Goal: Task Accomplishment & Management: Use online tool/utility

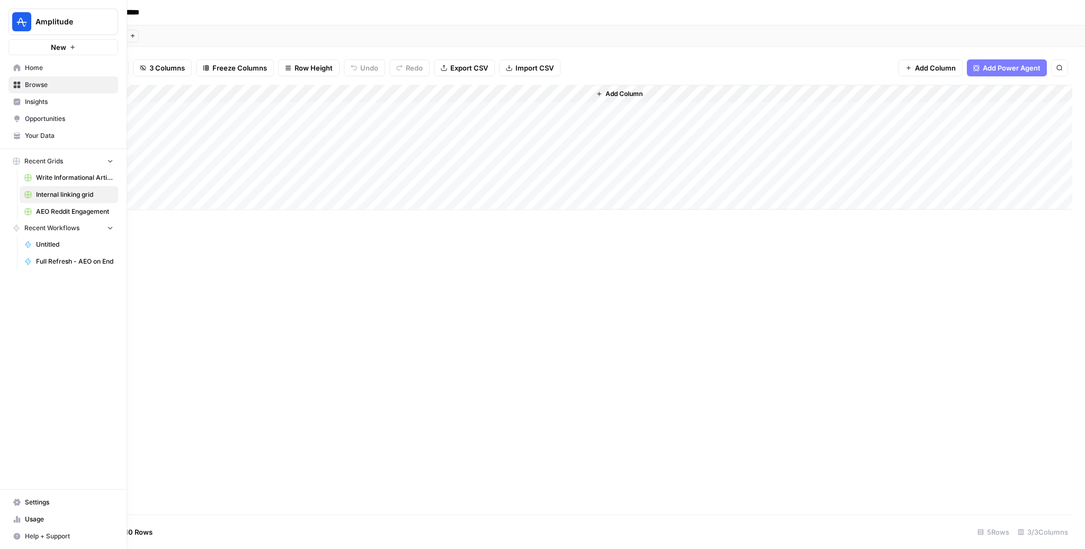
click at [45, 71] on span "Home" at bounding box center [69, 68] width 89 height 10
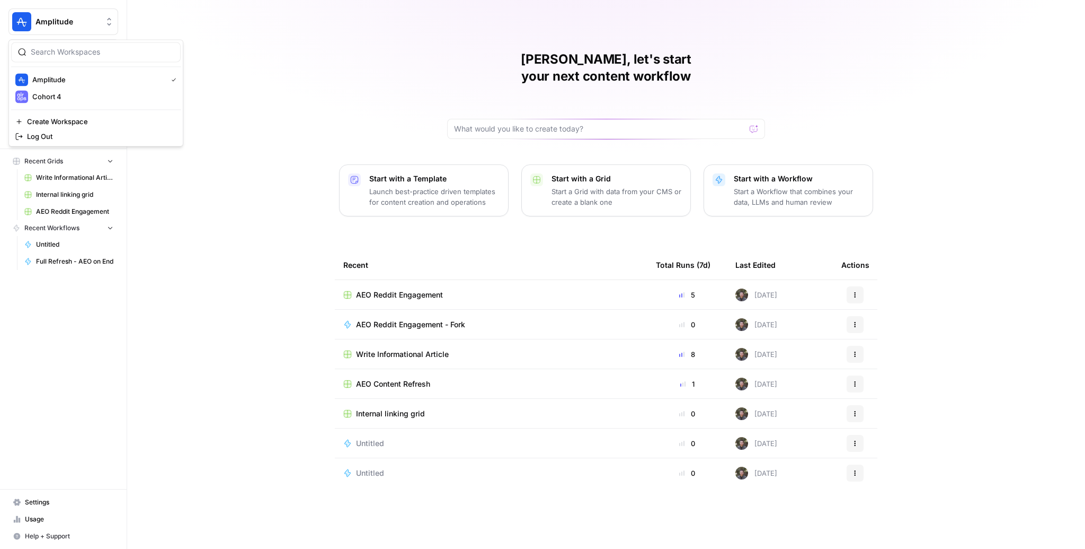
click at [98, 20] on span "Amplitude" at bounding box center [68, 21] width 64 height 11
click at [79, 84] on span "Browse" at bounding box center [69, 85] width 89 height 10
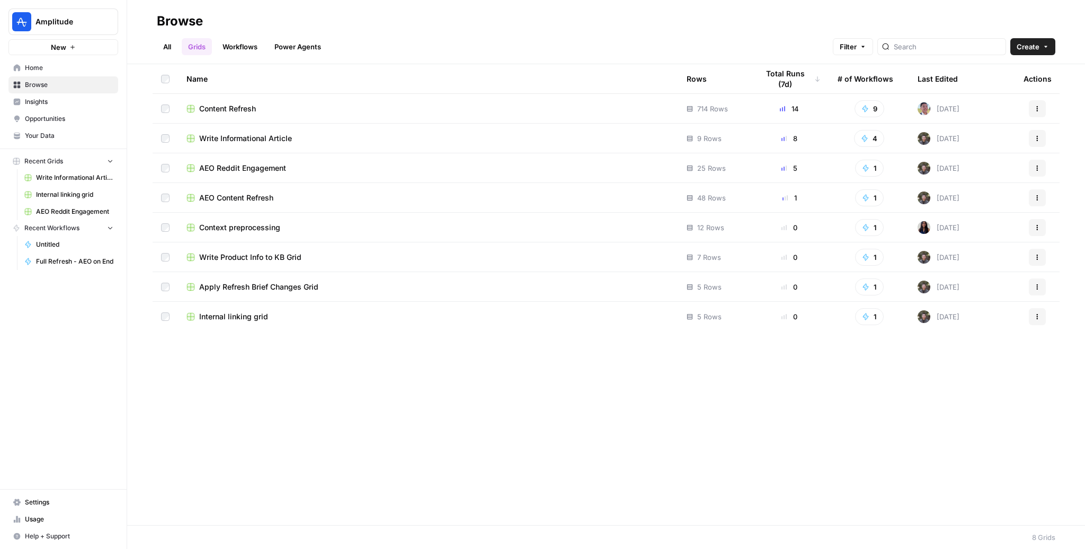
click at [84, 102] on span "Insights" at bounding box center [69, 102] width 89 height 10
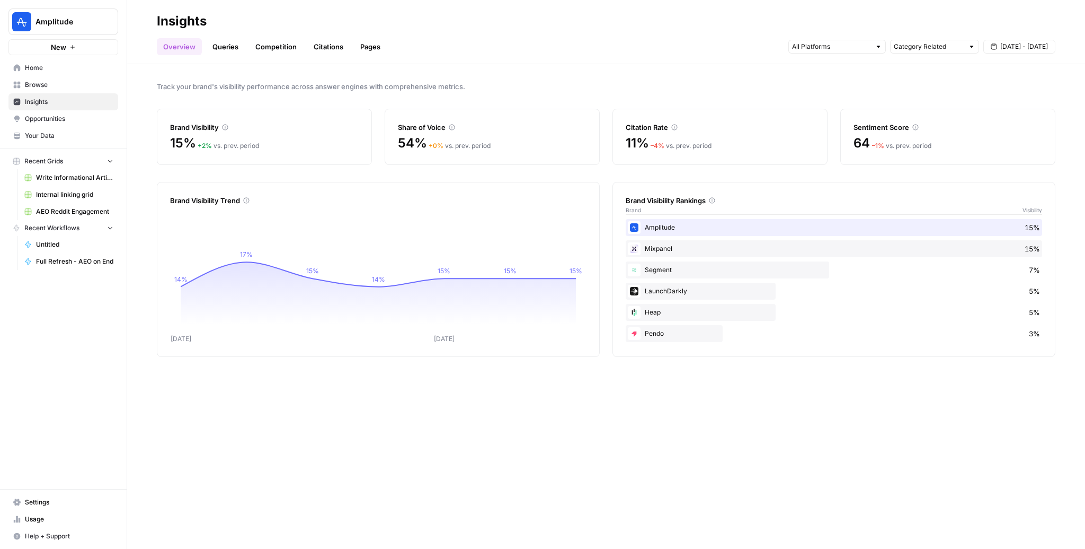
click at [67, 121] on span "Opportunities" at bounding box center [69, 119] width 89 height 10
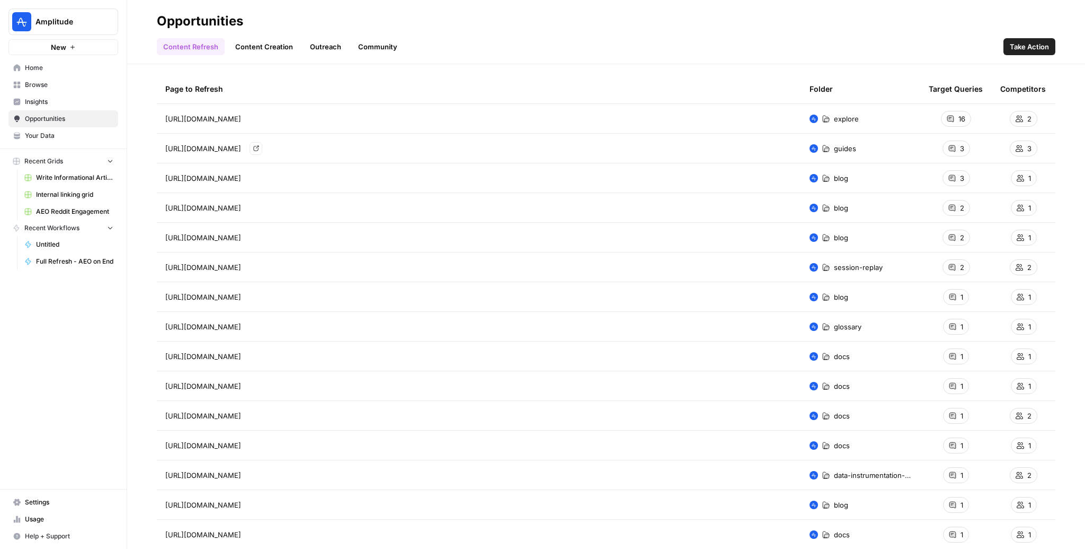
scroll to position [36, 0]
click at [449, 117] on div "https://amplitude.com/explore/experiment/feature-flags-best-practices Go to page" at bounding box center [479, 117] width 628 height 13
click at [968, 115] on div "16" at bounding box center [956, 118] width 30 height 16
click at [959, 116] on span "16" at bounding box center [962, 117] width 7 height 11
click at [340, 132] on tr "https://amplitude.com/guides/product-analytics guides 3 3" at bounding box center [606, 147] width 899 height 30
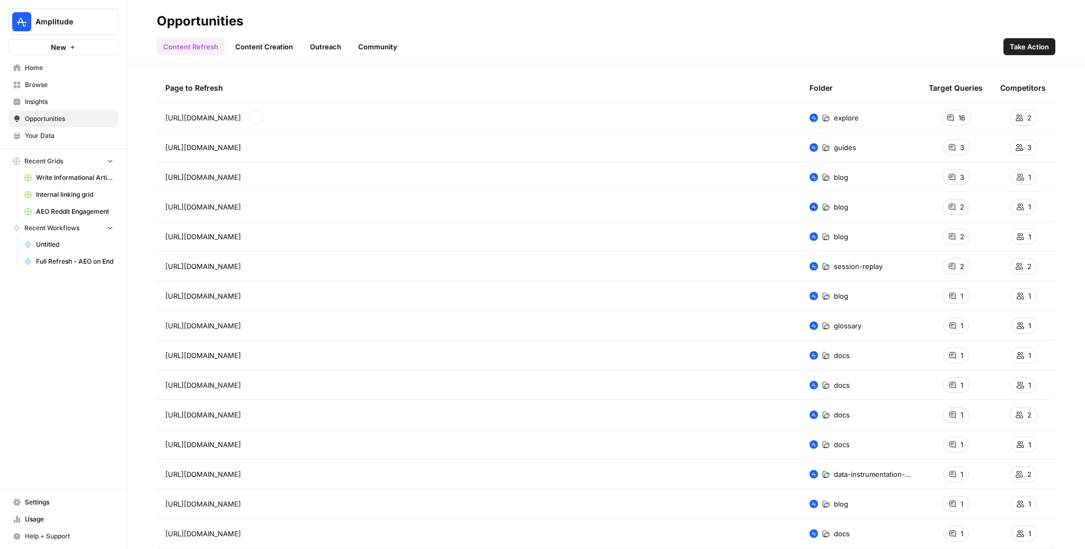
click at [241, 114] on span "[URL][DOMAIN_NAME]" at bounding box center [203, 117] width 76 height 11
click at [259, 114] on icon "Go to page https://amplitude.com/explore/experiment/feature-flags-best-practices" at bounding box center [256, 117] width 6 height 6
click at [342, 102] on tr "Page to Refresh Folder Target Queries Competitors" at bounding box center [606, 88] width 899 height 30
click at [968, 109] on td "16" at bounding box center [957, 117] width 72 height 29
click at [961, 113] on span "16" at bounding box center [962, 117] width 7 height 11
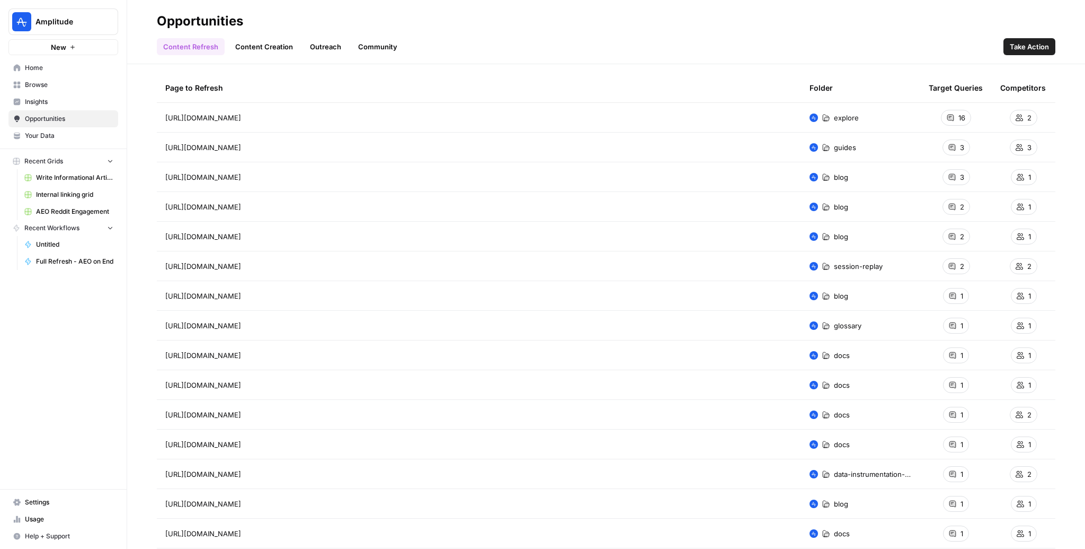
click at [948, 118] on icon at bounding box center [951, 117] width 6 height 6
click at [50, 62] on link "Home" at bounding box center [63, 67] width 110 height 17
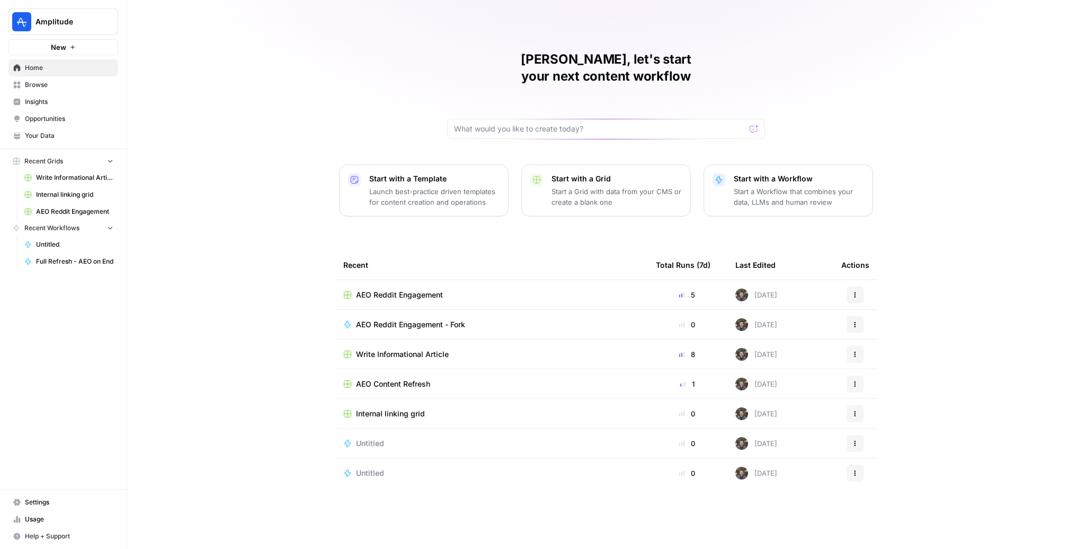
click at [65, 109] on link "Insights" at bounding box center [63, 101] width 110 height 17
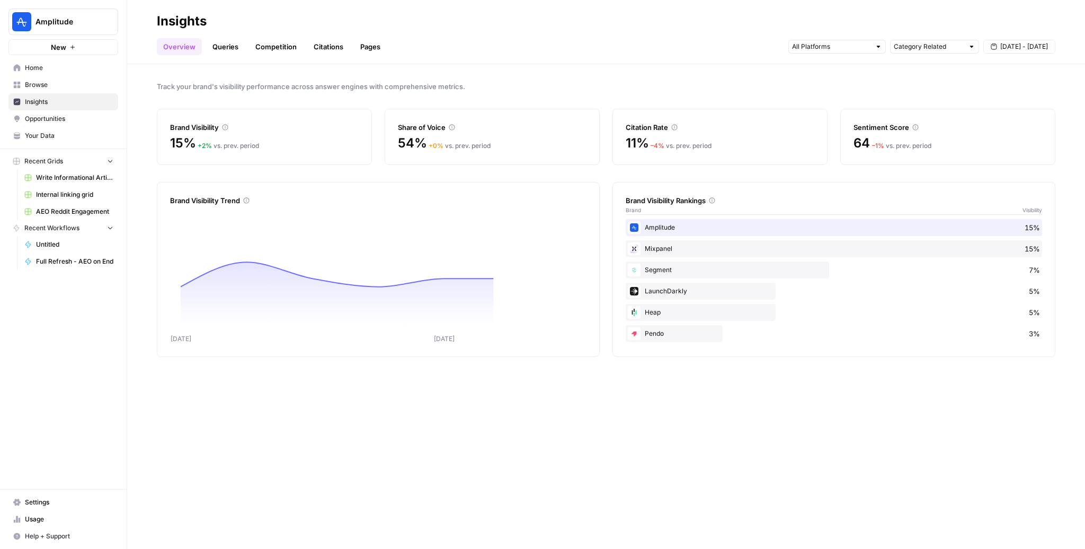
click at [222, 51] on link "Queries" at bounding box center [225, 46] width 39 height 17
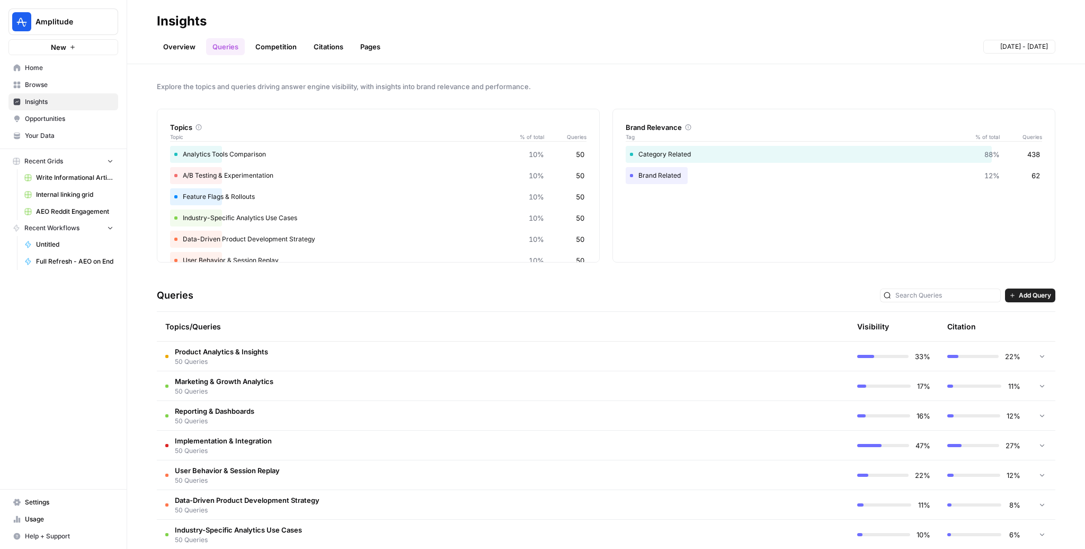
click at [383, 54] on link "Pages" at bounding box center [370, 46] width 33 height 17
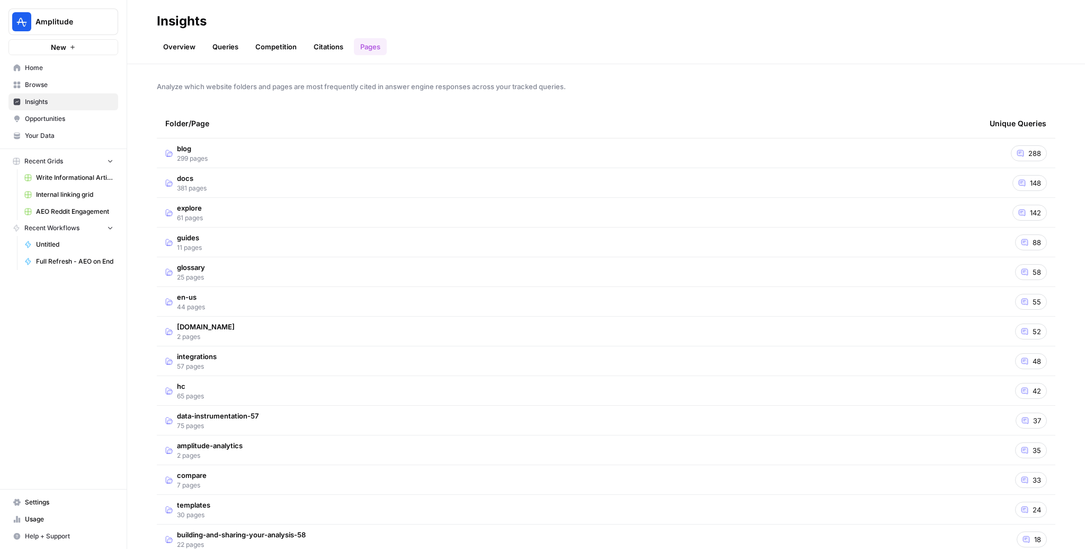
click at [403, 219] on td "explore 61 pages" at bounding box center [569, 212] width 825 height 29
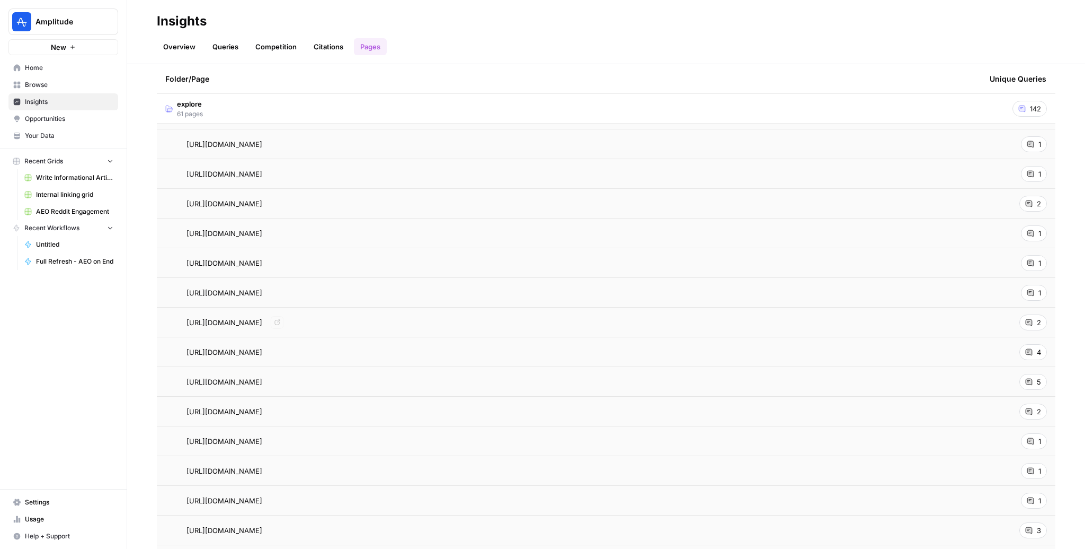
scroll to position [282, 0]
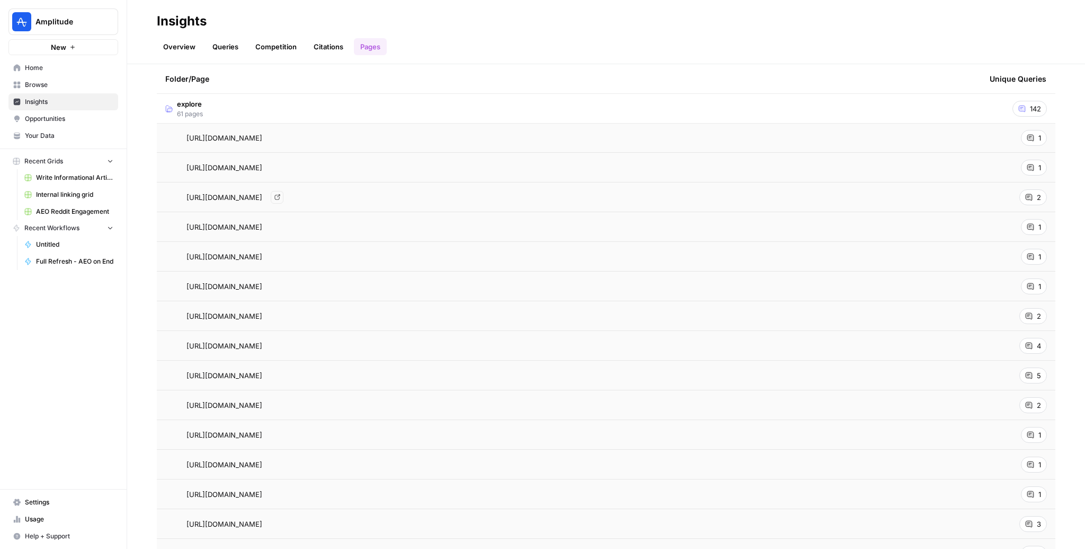
click at [576, 47] on div "Overview Queries Competition Citations Pages" at bounding box center [606, 42] width 899 height 25
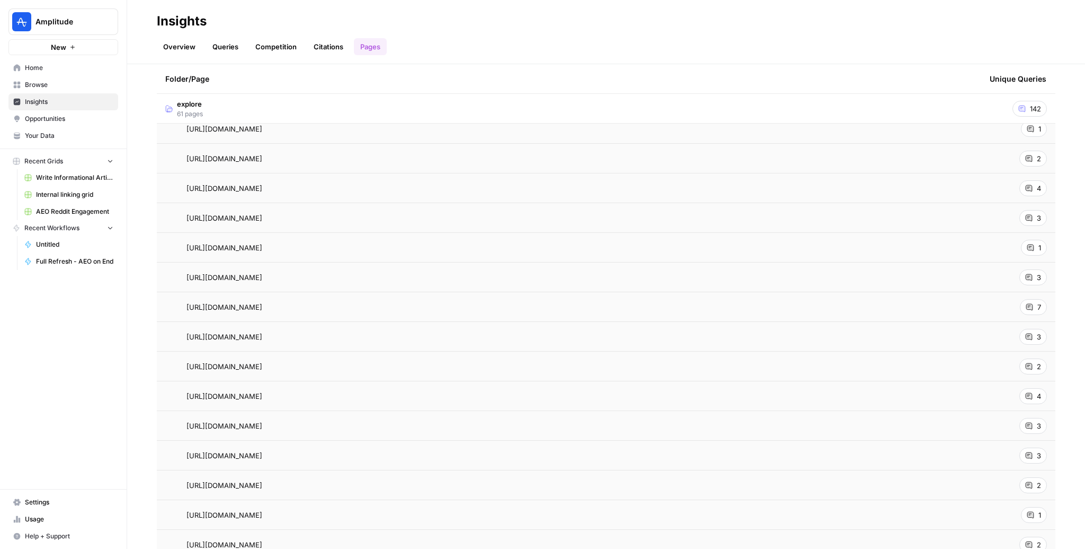
scroll to position [1716, 0]
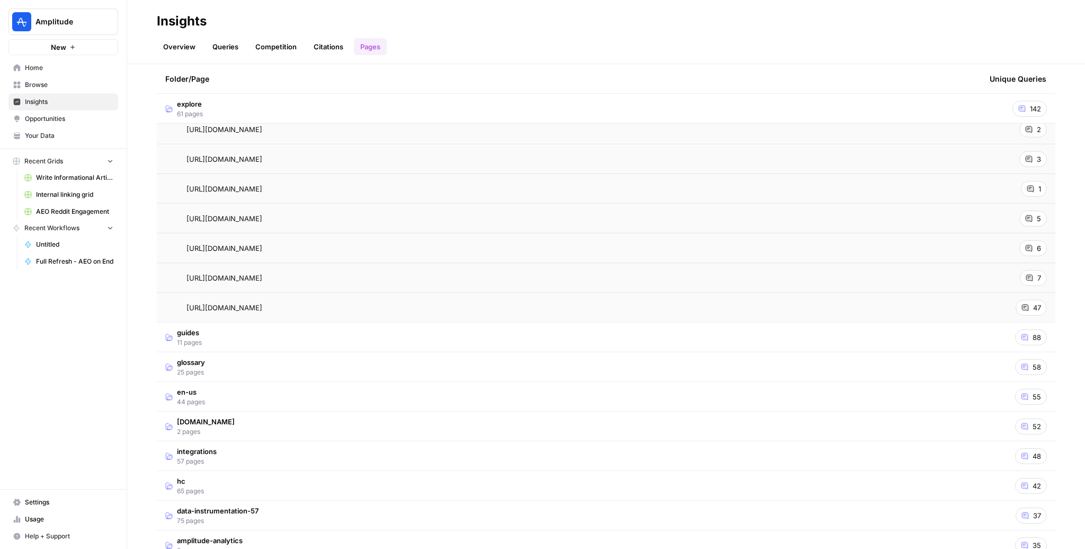
click at [1016, 308] on div "47" at bounding box center [1031, 307] width 31 height 16
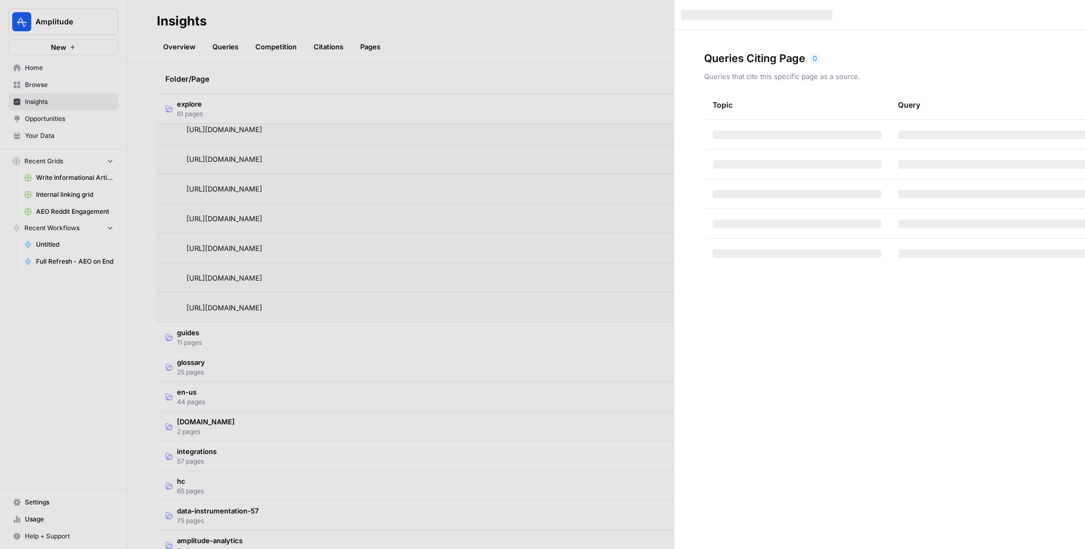
click at [1029, 308] on div "Queries Citing Page 0 Queries that cite this specific page as a source. Topic Q…" at bounding box center [992, 289] width 635 height 519
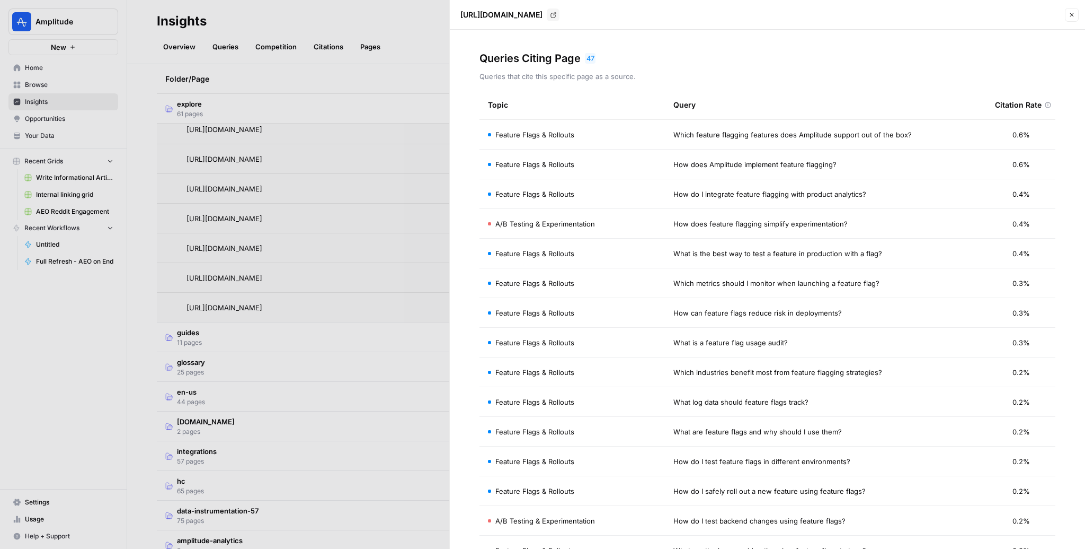
click at [342, 25] on div at bounding box center [542, 274] width 1085 height 549
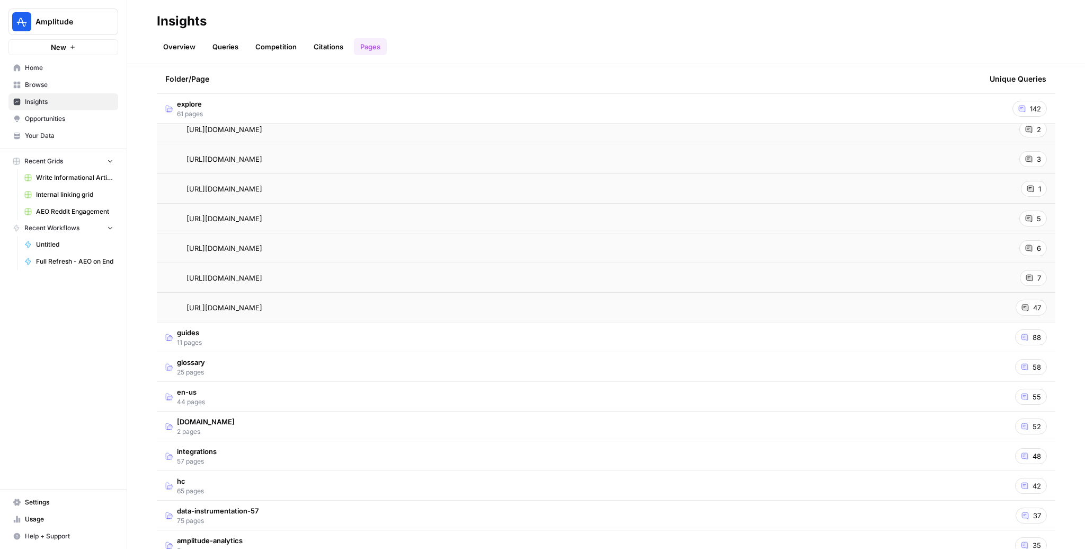
click at [1041, 302] on div "47" at bounding box center [1031, 307] width 31 height 16
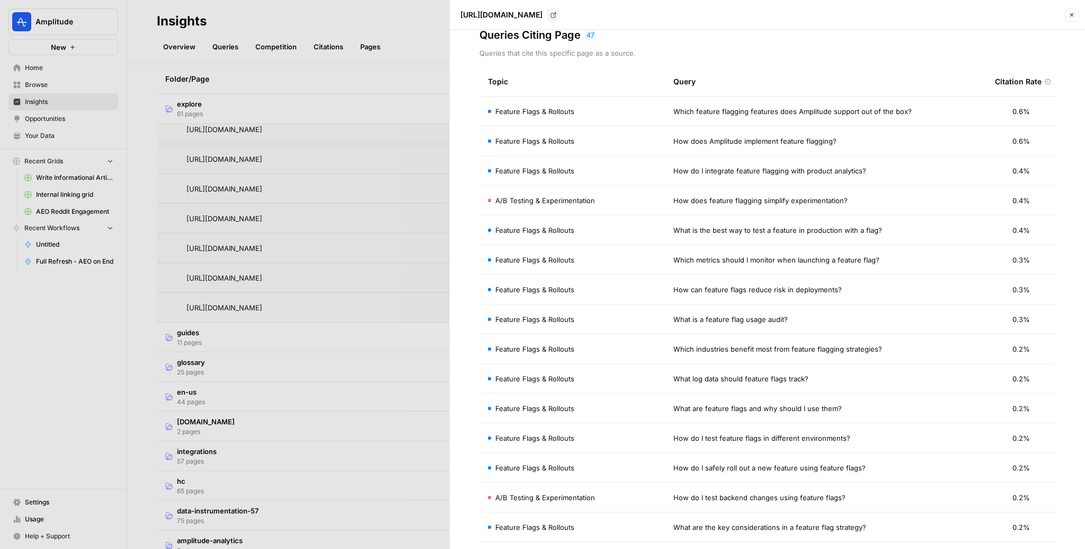
scroll to position [28, 0]
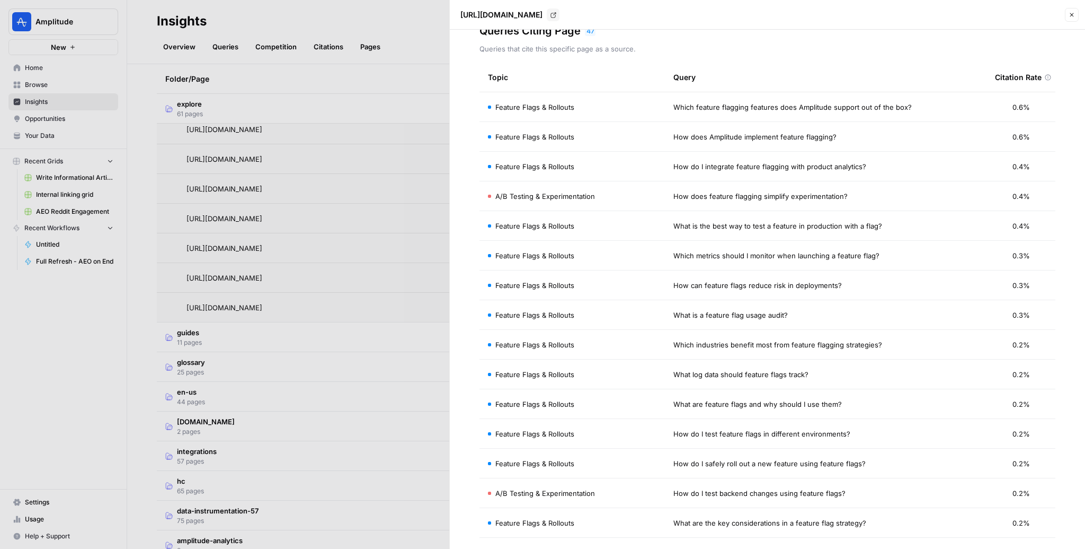
click at [248, 58] on div at bounding box center [542, 274] width 1085 height 549
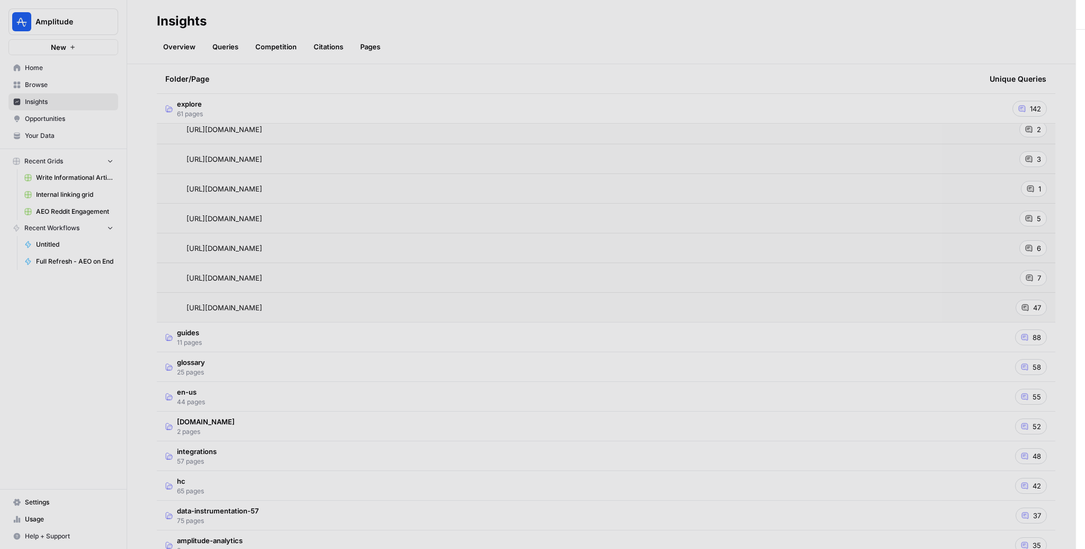
click at [267, 49] on link "Competition" at bounding box center [276, 46] width 54 height 17
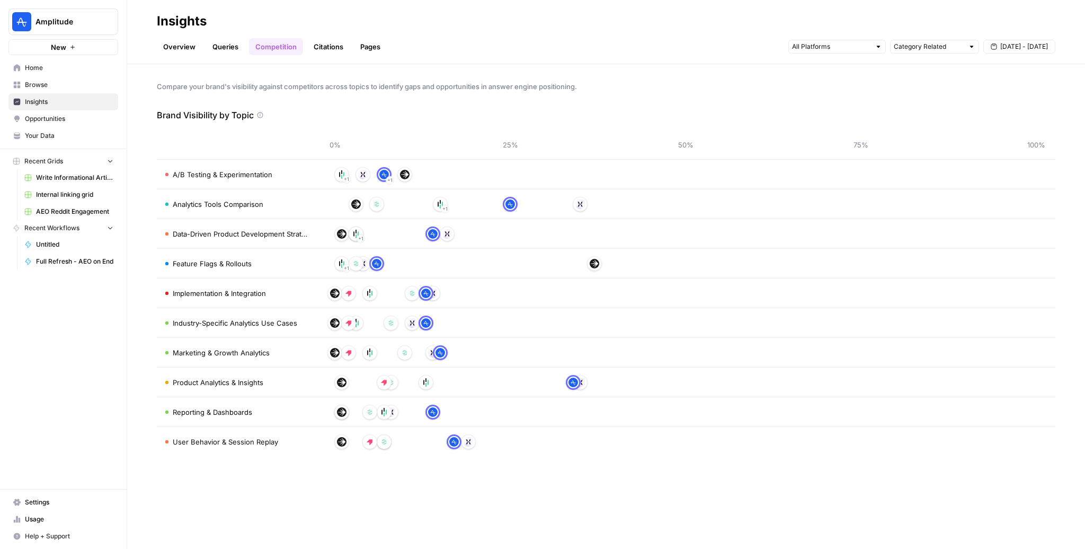
click at [242, 262] on span "Feature Flags & Rollouts" at bounding box center [212, 263] width 79 height 11
click at [224, 49] on link "Queries" at bounding box center [225, 46] width 39 height 17
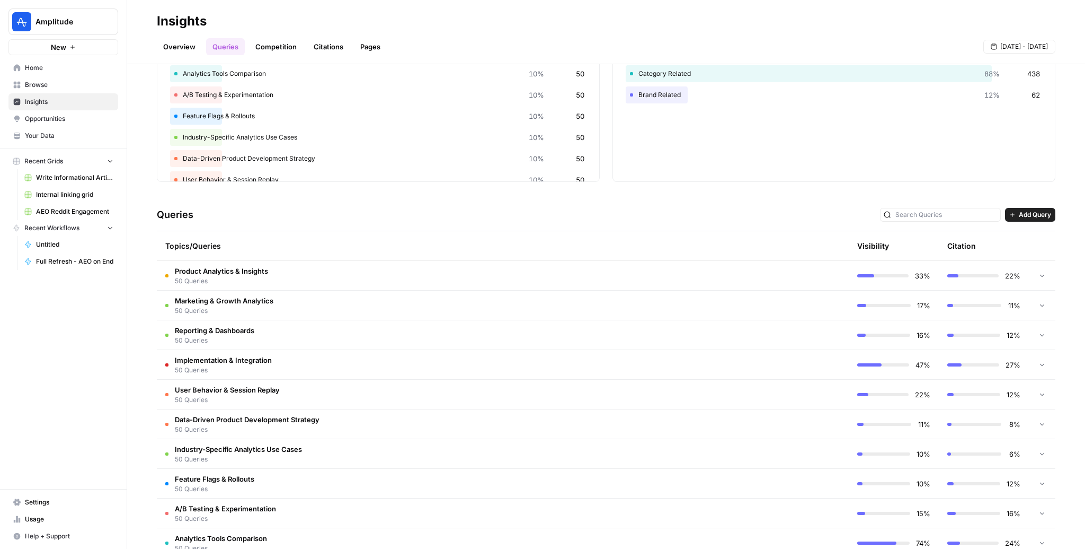
scroll to position [106, 0]
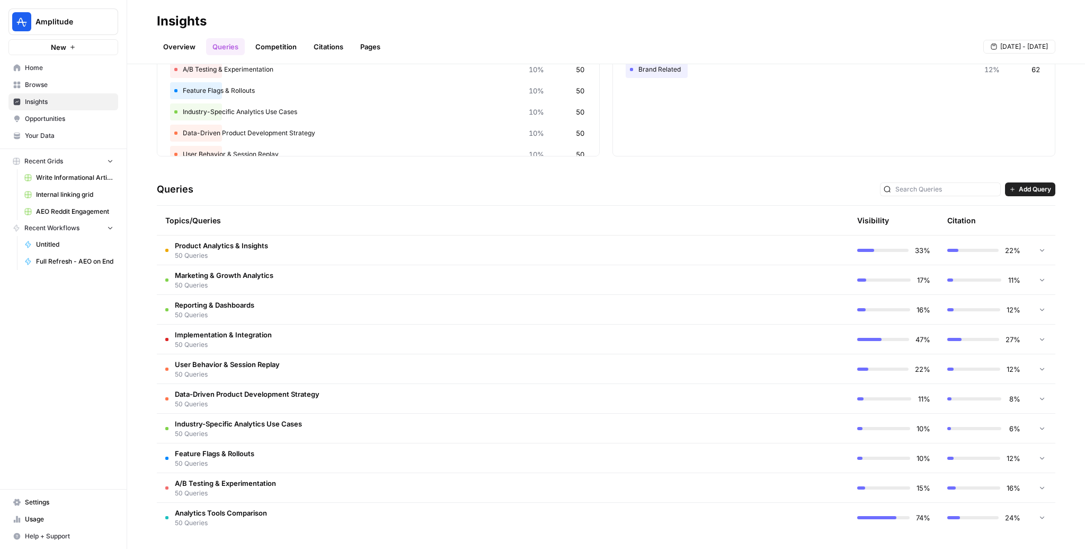
click at [316, 450] on td "Feature Flags & Rollouts 50 Queries" at bounding box center [458, 457] width 602 height 29
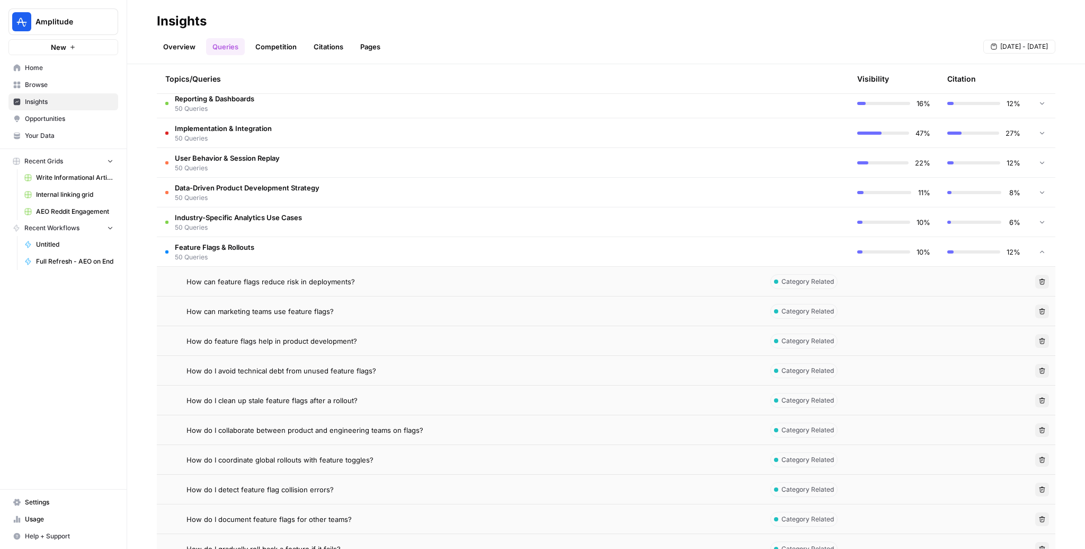
scroll to position [331, 0]
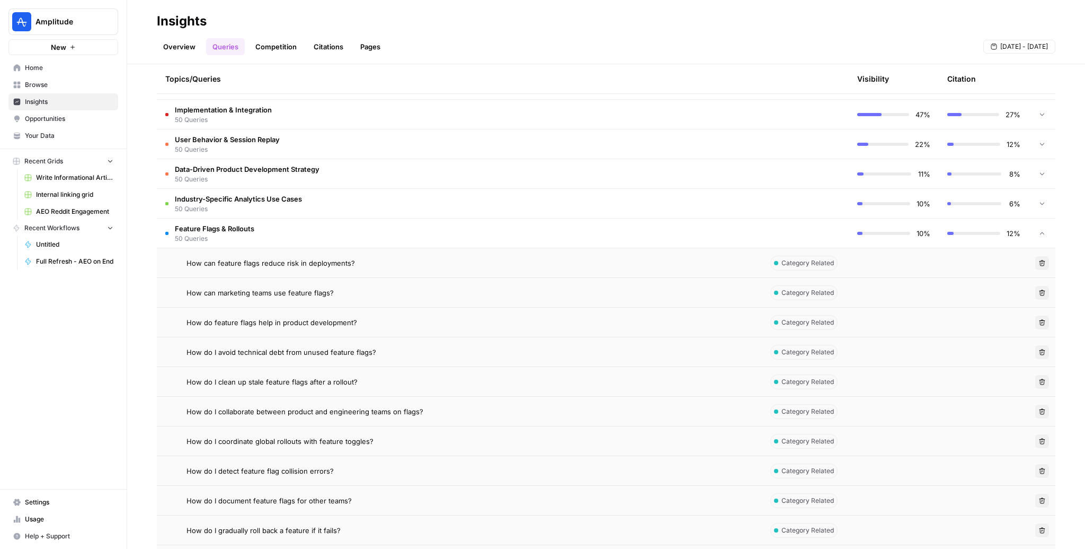
click at [383, 258] on div "How can feature flags reduce risk in deployments?" at bounding box center [469, 263] width 564 height 11
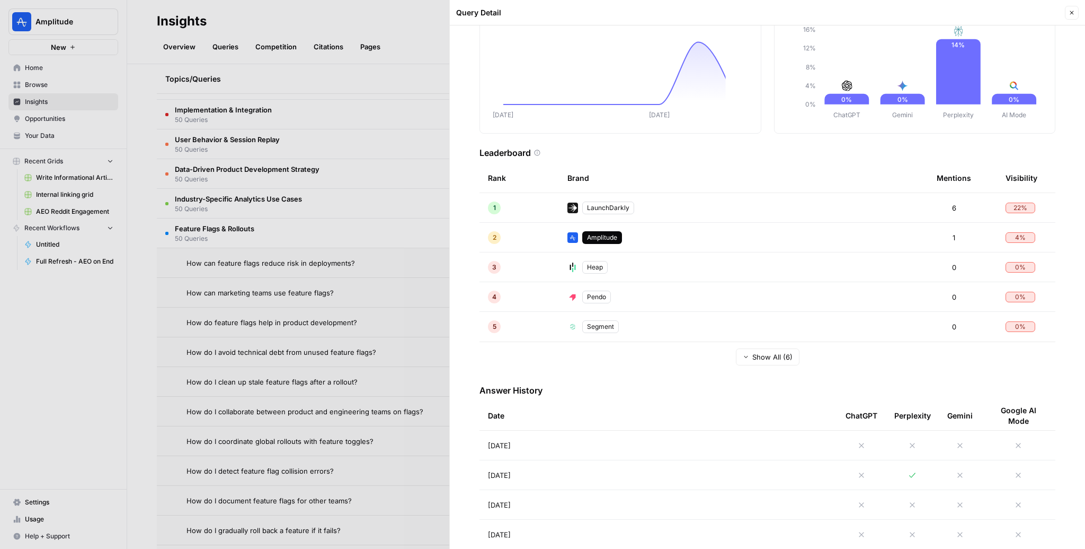
scroll to position [85, 0]
click at [598, 230] on div "Amplitude" at bounding box center [602, 236] width 40 height 13
click at [598, 239] on div "Amplitude" at bounding box center [602, 236] width 40 height 13
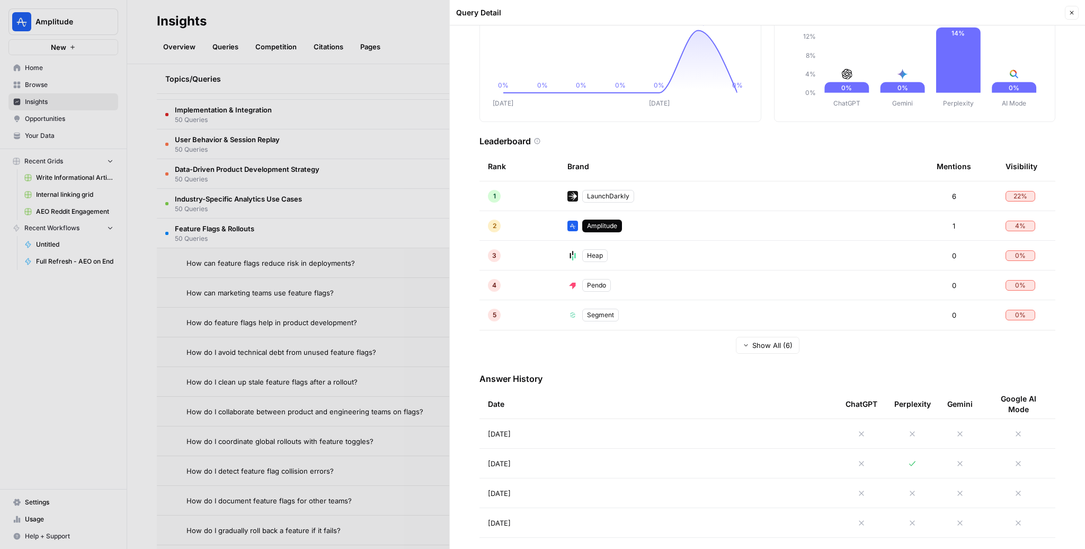
scroll to position [0, 0]
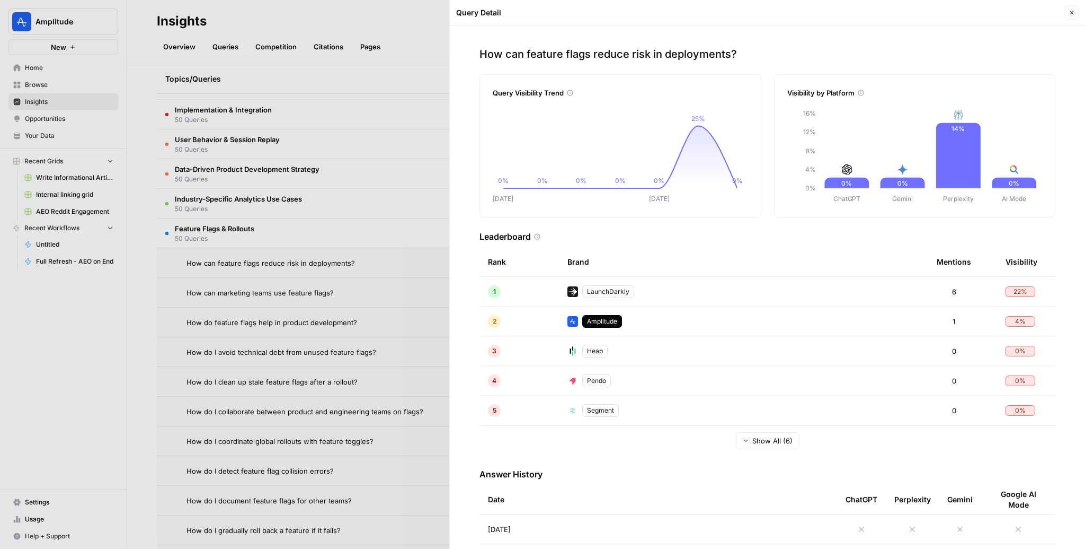
click at [593, 58] on p "How can feature flags reduce risk in deployments?" at bounding box center [768, 54] width 576 height 15
copy p "How can feature flags reduce risk in deployments?"
click at [138, 113] on div at bounding box center [542, 274] width 1085 height 549
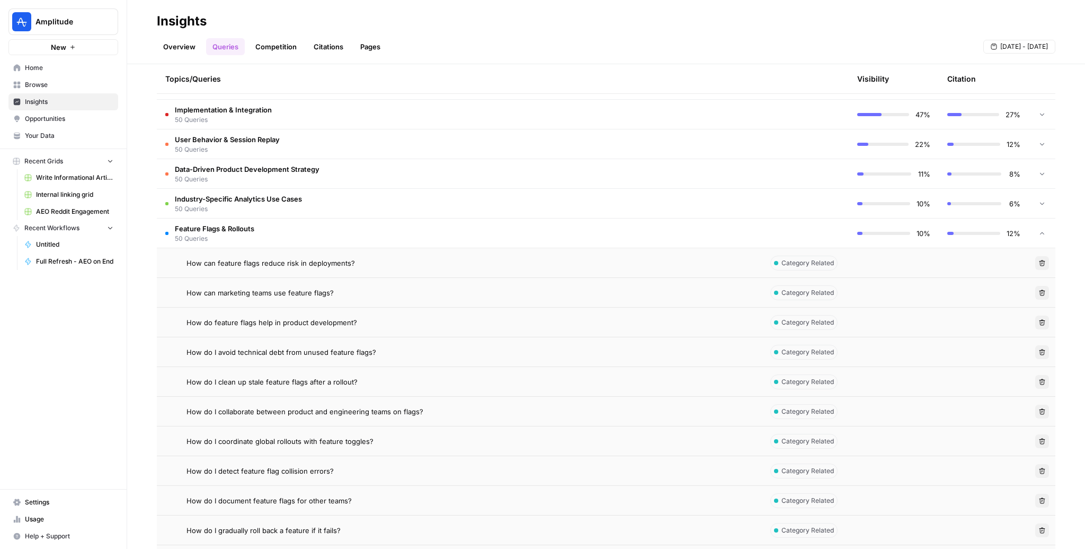
scroll to position [407, 0]
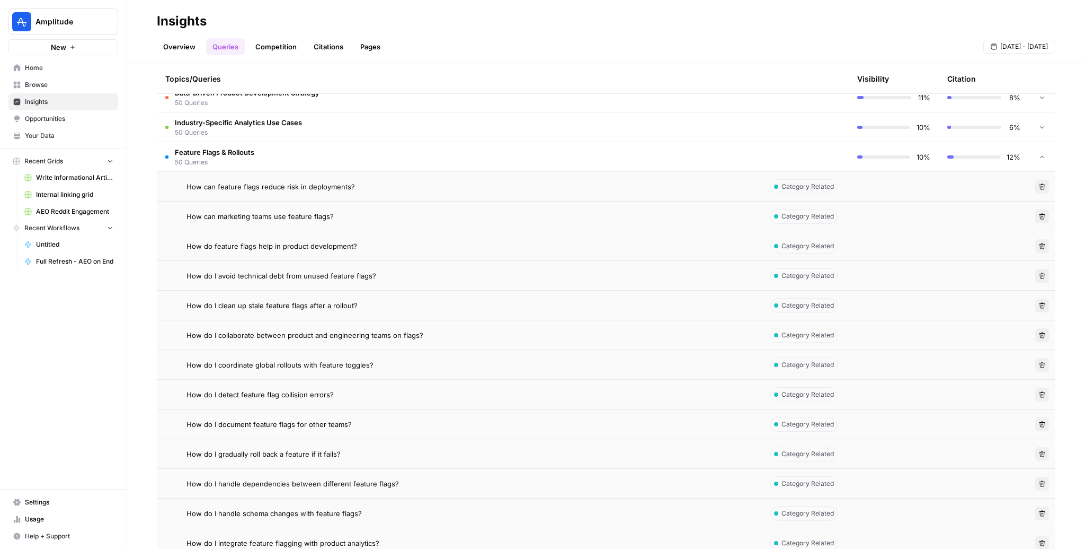
click at [48, 91] on link "Browse" at bounding box center [63, 84] width 110 height 17
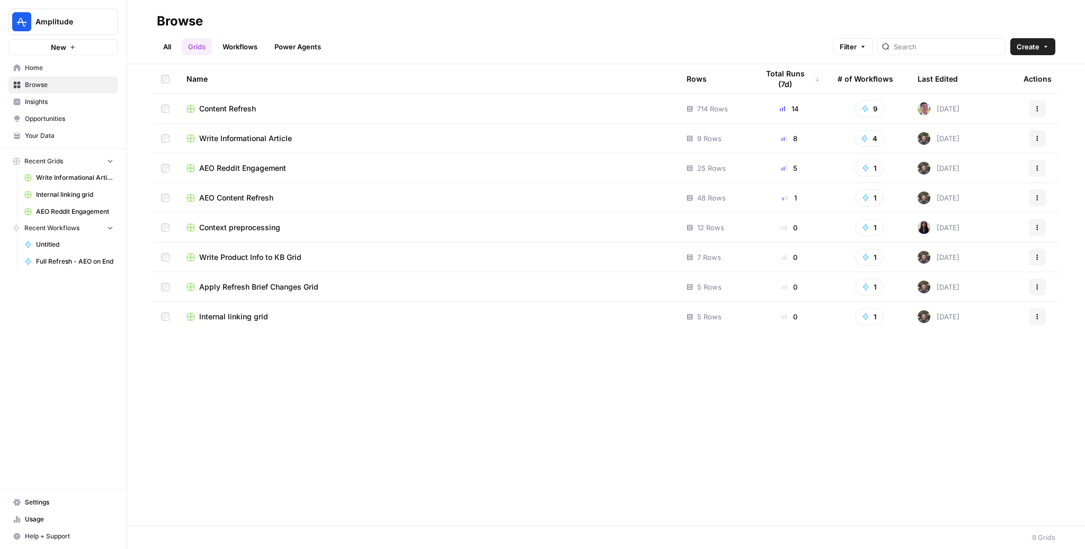
click at [248, 320] on span "Internal linking grid" at bounding box center [233, 316] width 69 height 11
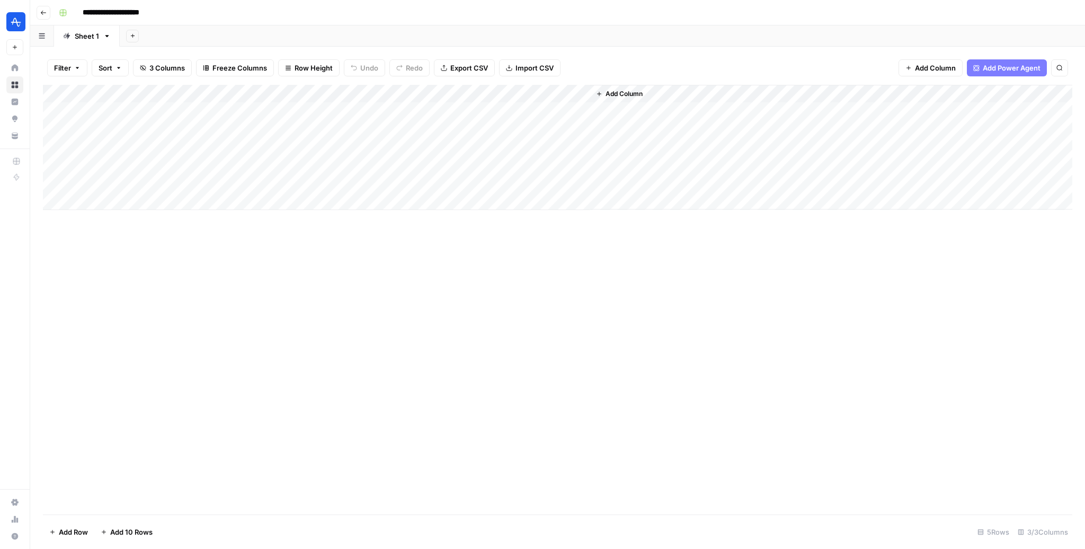
click at [323, 451] on div "Add Column" at bounding box center [558, 299] width 1030 height 429
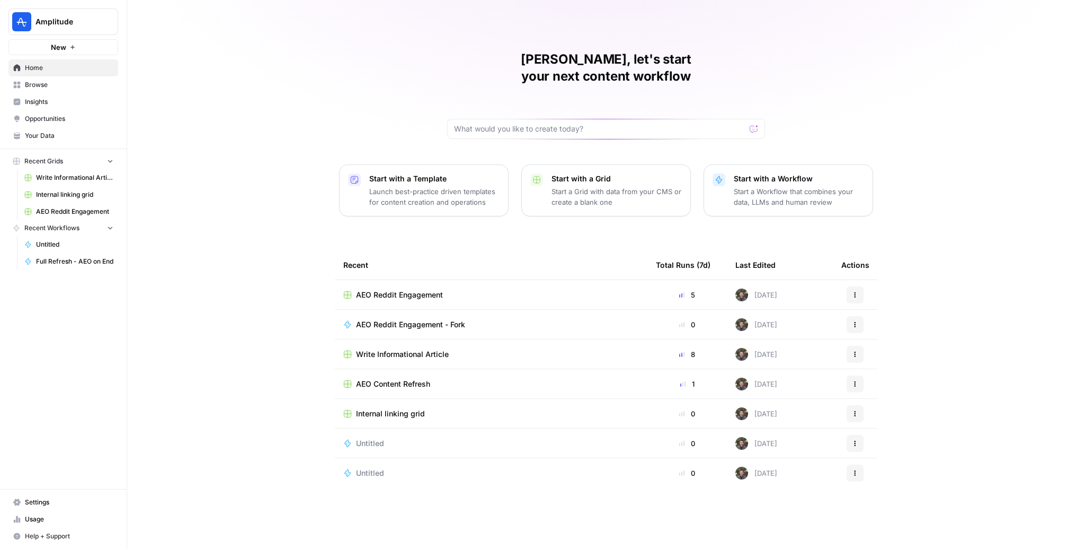
click at [35, 122] on span "Opportunities" at bounding box center [69, 119] width 89 height 10
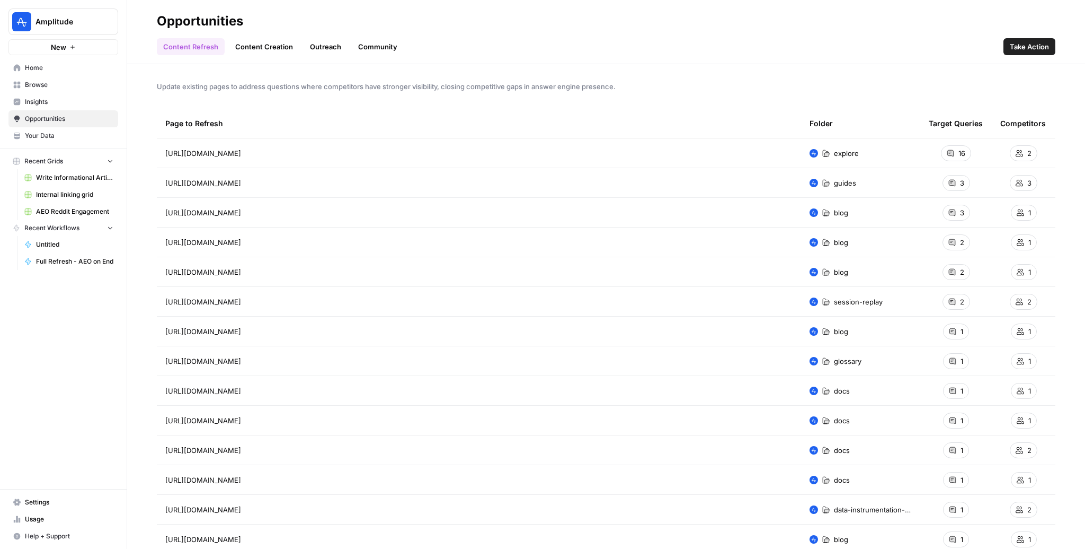
click at [322, 45] on link "Outreach" at bounding box center [326, 46] width 44 height 17
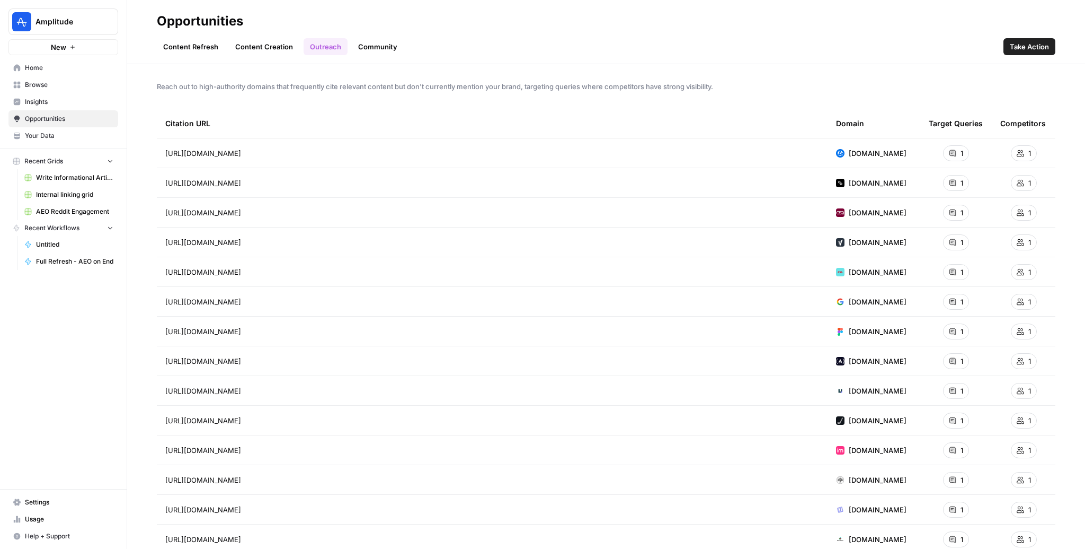
click at [43, 111] on link "Opportunities" at bounding box center [63, 118] width 110 height 17
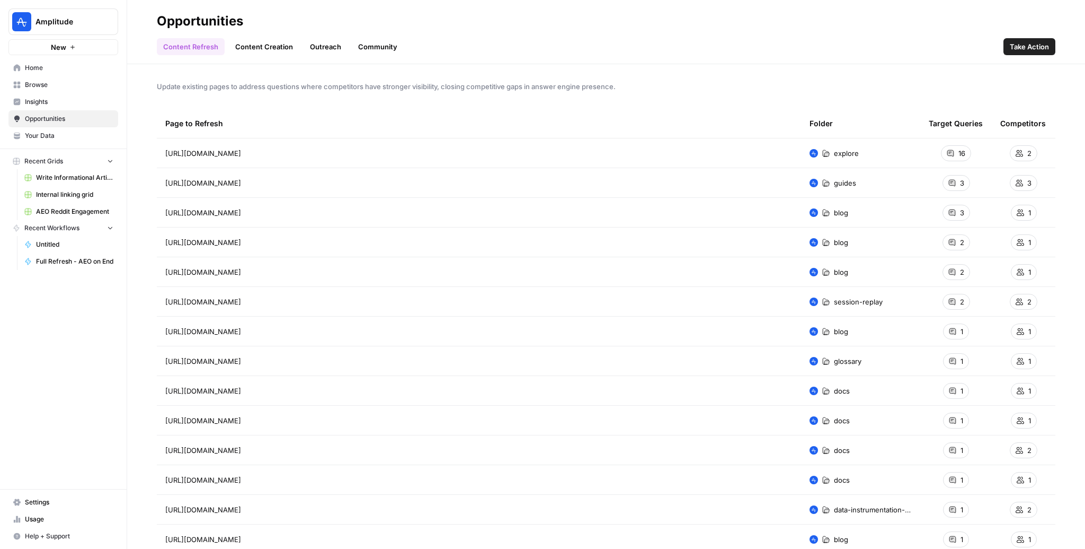
click at [41, 117] on span "Opportunities" at bounding box center [69, 119] width 89 height 10
click at [322, 45] on link "Outreach" at bounding box center [326, 46] width 44 height 17
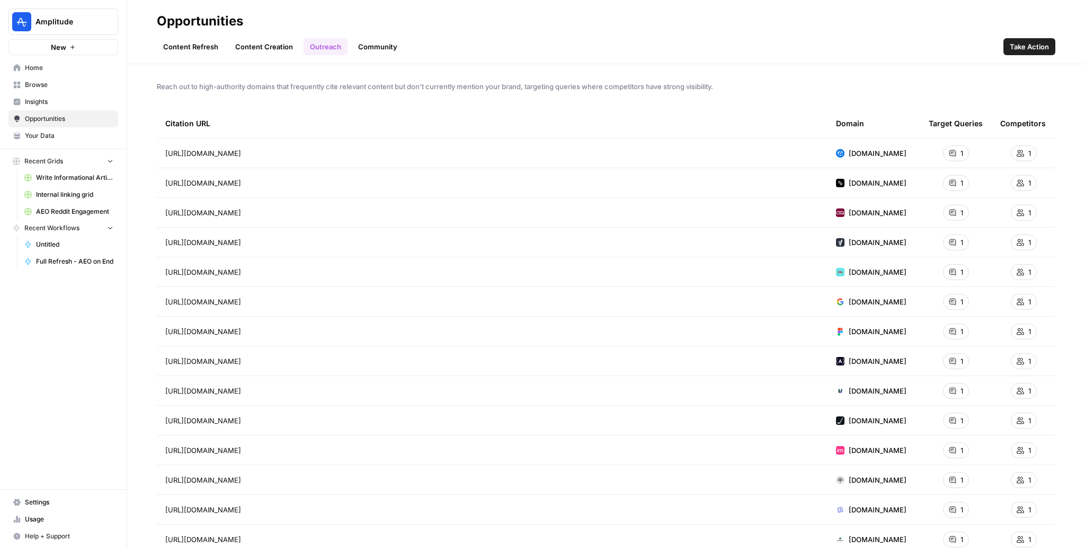
click at [360, 46] on link "Community" at bounding box center [378, 46] width 52 height 17
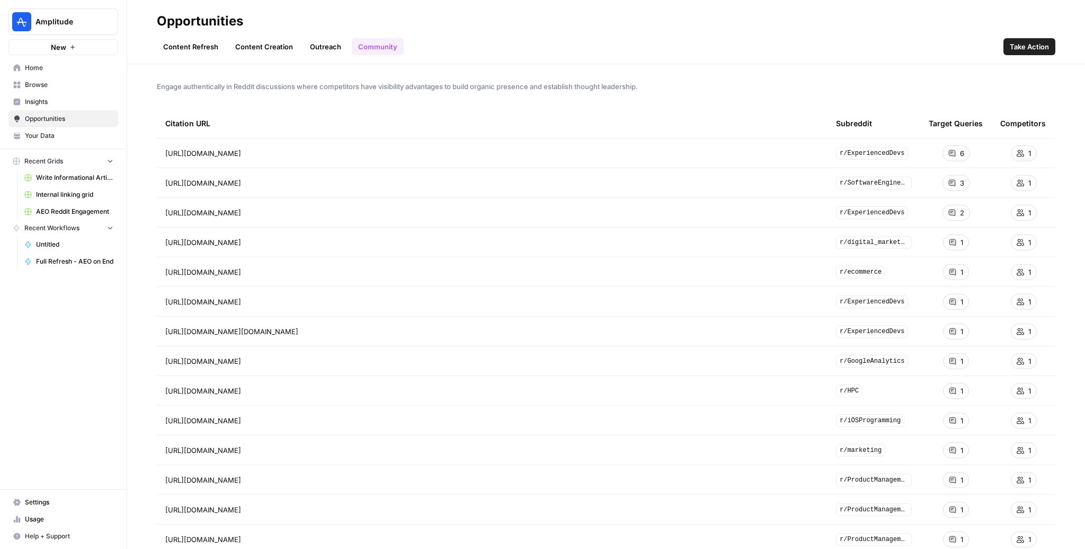
click at [316, 46] on link "Outreach" at bounding box center [326, 46] width 44 height 17
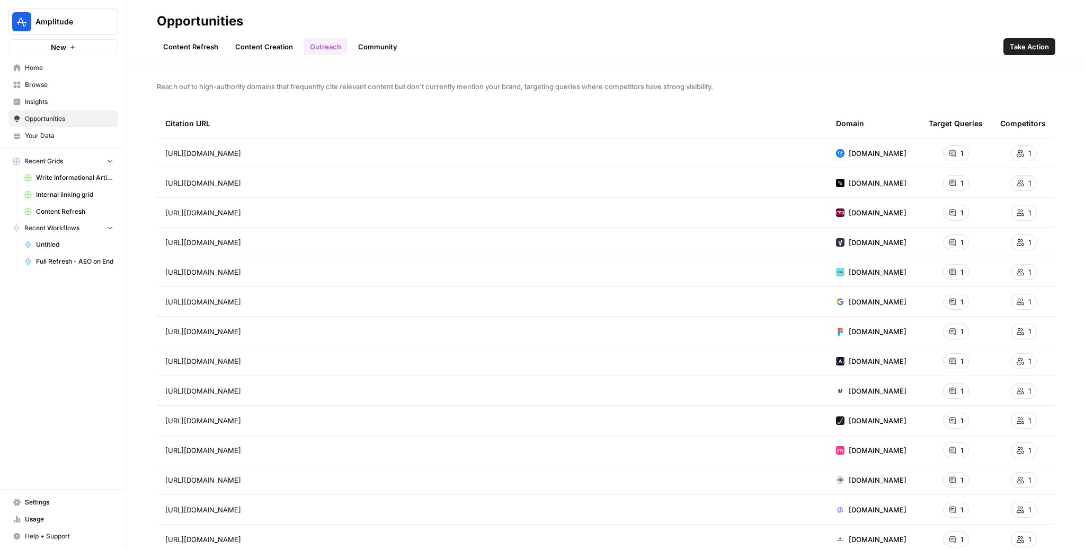
click at [38, 87] on span "Browse" at bounding box center [69, 85] width 89 height 10
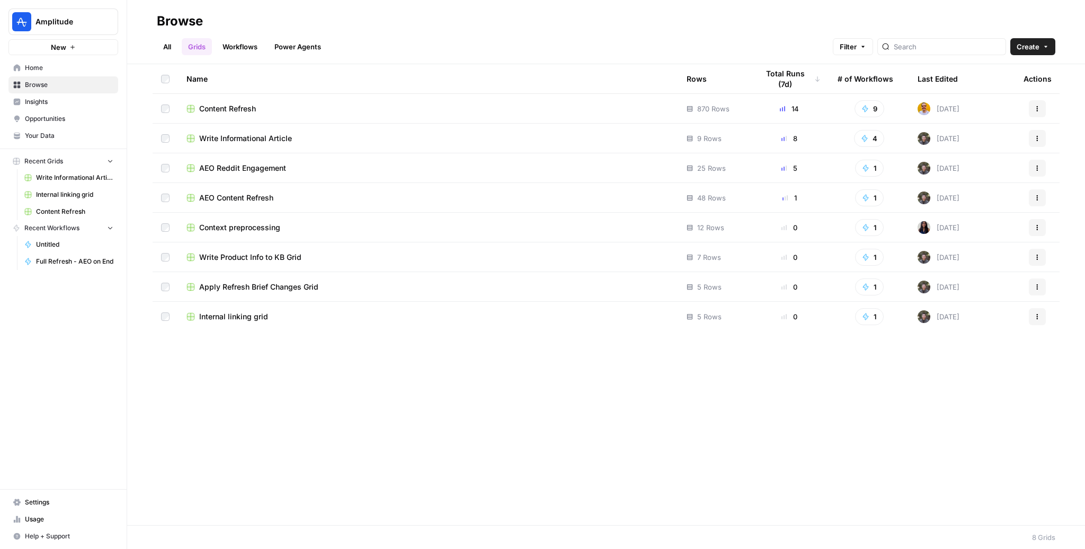
click at [229, 107] on span "Content Refresh" at bounding box center [227, 108] width 57 height 11
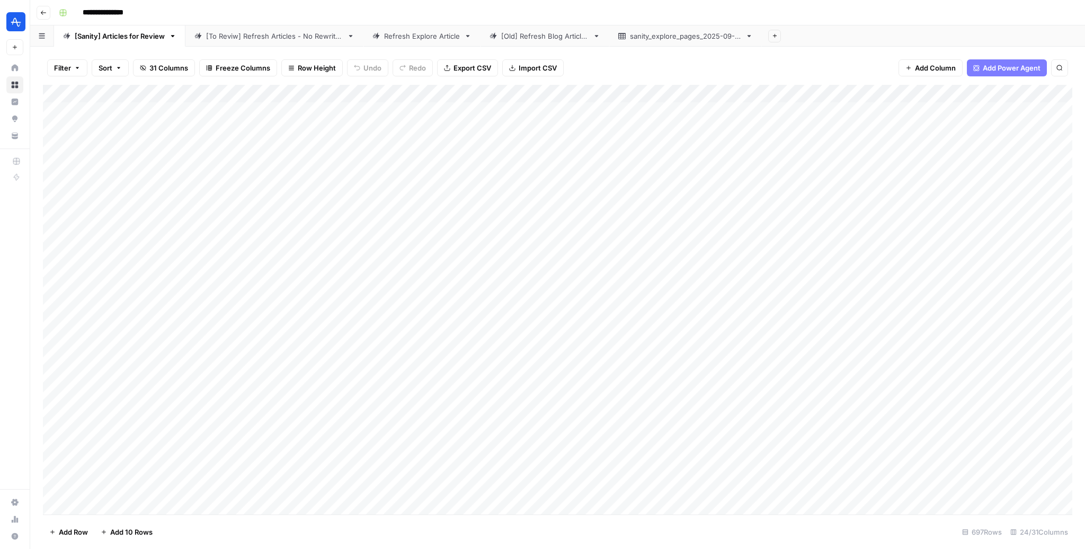
click at [432, 43] on link "Refresh Explore Article" at bounding box center [422, 35] width 117 height 21
click at [913, 109] on div "Add Column" at bounding box center [558, 165] width 1030 height 161
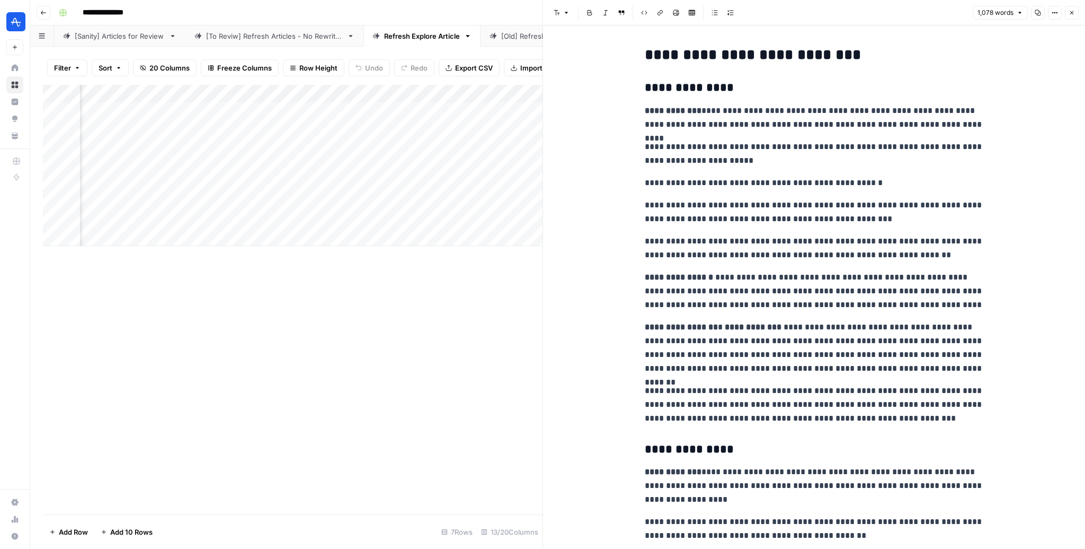
click at [1068, 14] on button "Close" at bounding box center [1072, 13] width 14 height 14
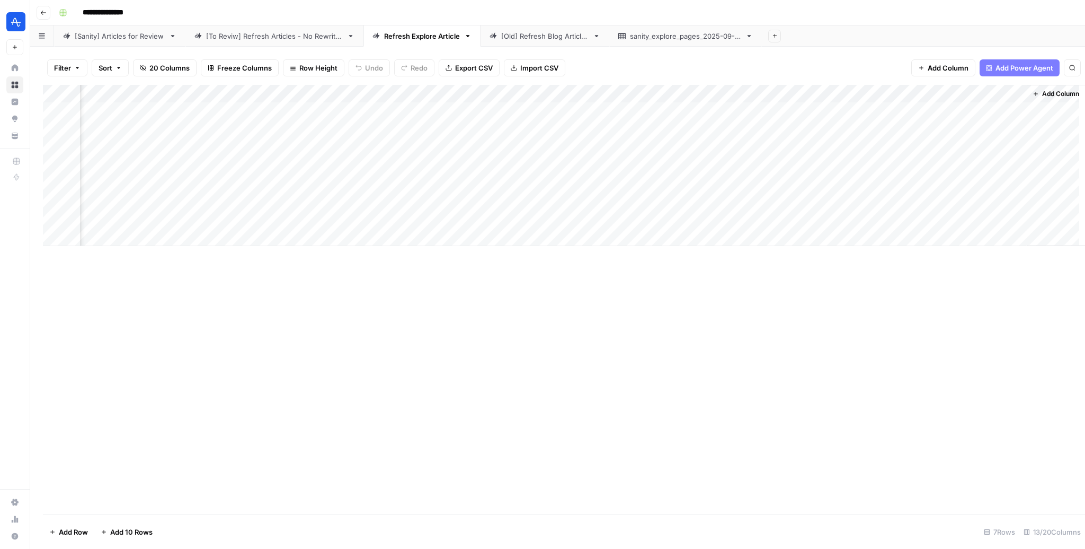
scroll to position [0, 456]
click at [815, 111] on div "Add Column" at bounding box center [558, 165] width 1030 height 161
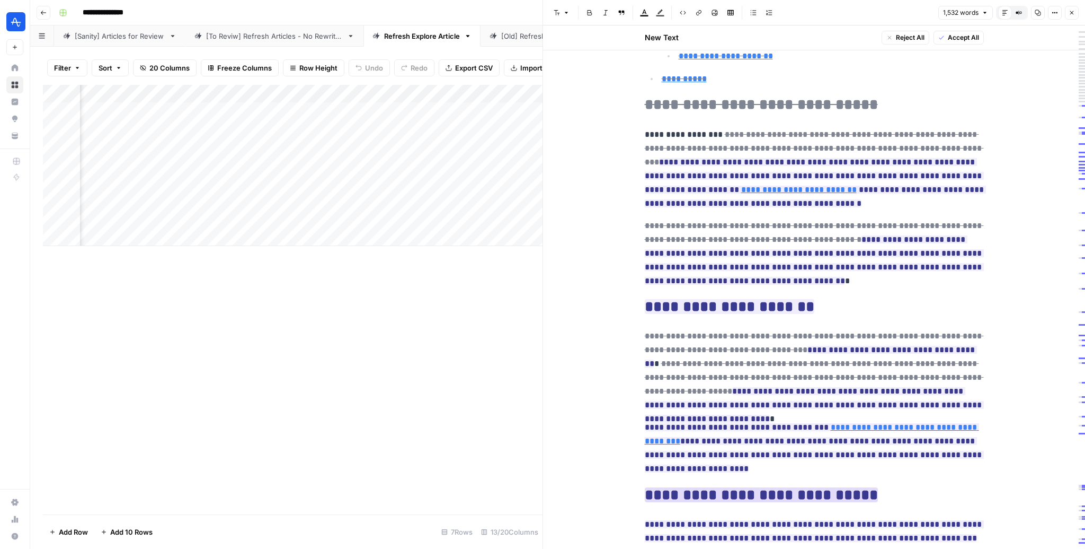
scroll to position [512, 0]
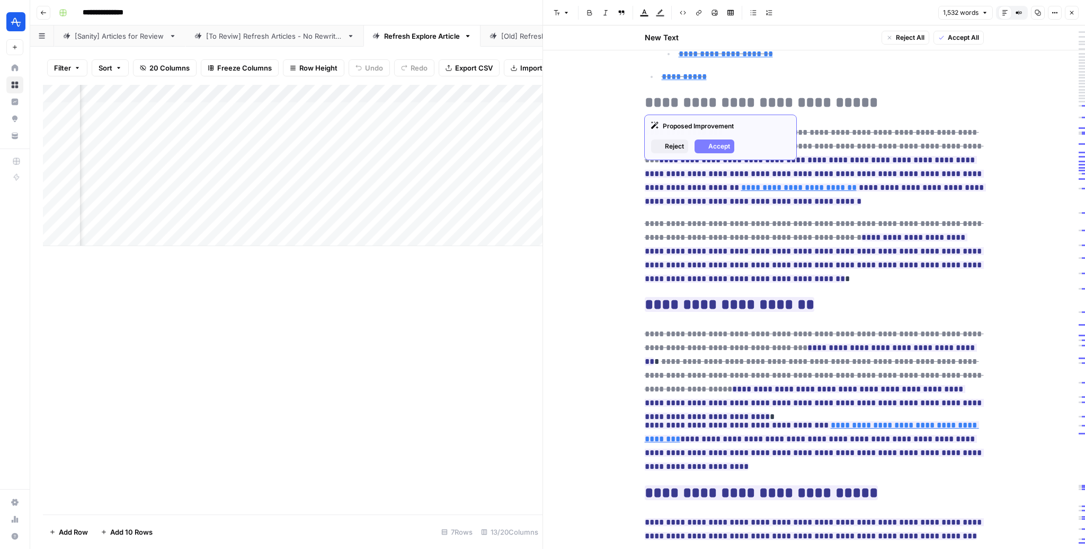
click at [741, 101] on del "**********" at bounding box center [761, 102] width 233 height 15
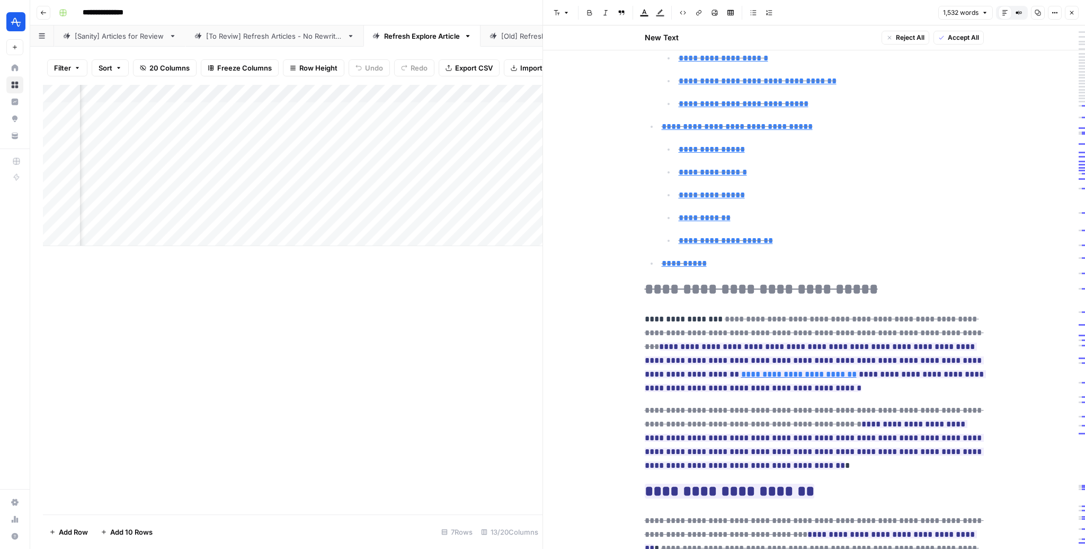
scroll to position [326, 0]
click at [1071, 15] on icon "button" at bounding box center [1072, 13] width 6 height 6
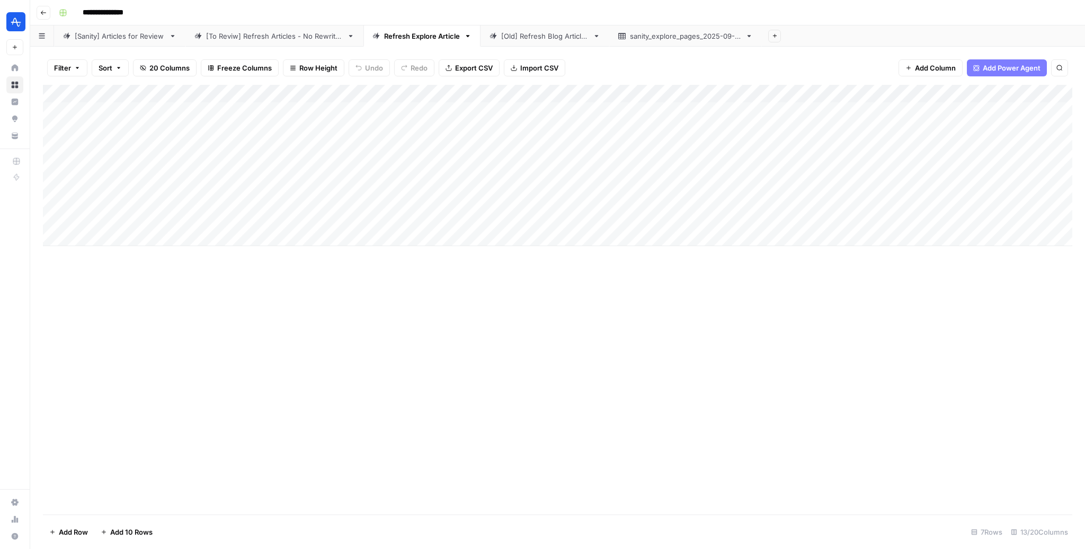
click at [299, 111] on div "Add Column" at bounding box center [558, 165] width 1030 height 161
click at [70, 111] on div "Add Column" at bounding box center [558, 165] width 1030 height 161
click at [54, 218] on div "Add Column" at bounding box center [558, 165] width 1030 height 161
click at [58, 217] on div "Add Column" at bounding box center [558, 165] width 1030 height 161
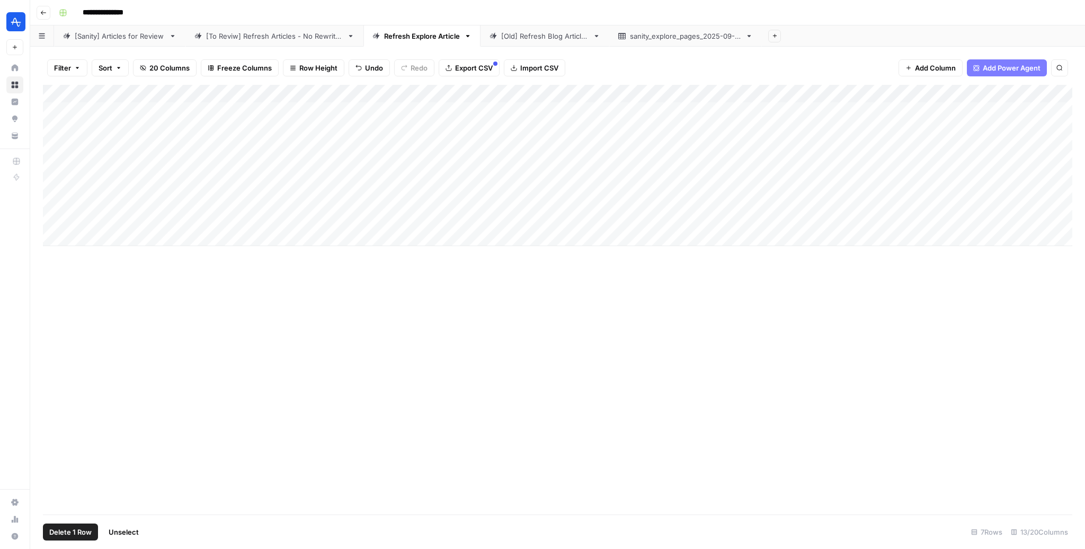
click at [67, 529] on span "Delete 1 Row" at bounding box center [70, 531] width 42 height 11
click at [505, 113] on button "Delete" at bounding box center [505, 122] width 36 height 19
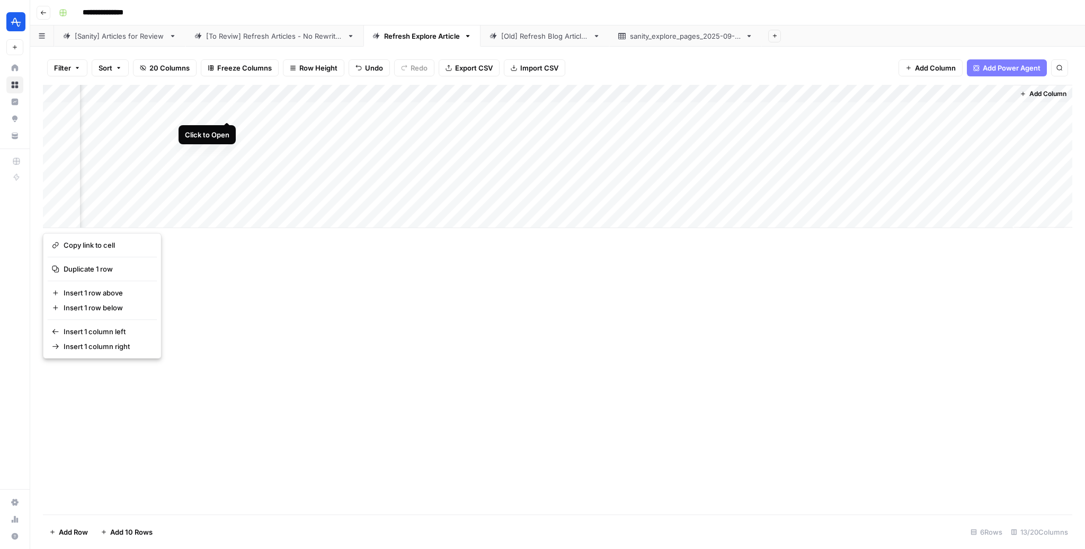
click at [228, 109] on div "Add Column" at bounding box center [558, 156] width 1030 height 143
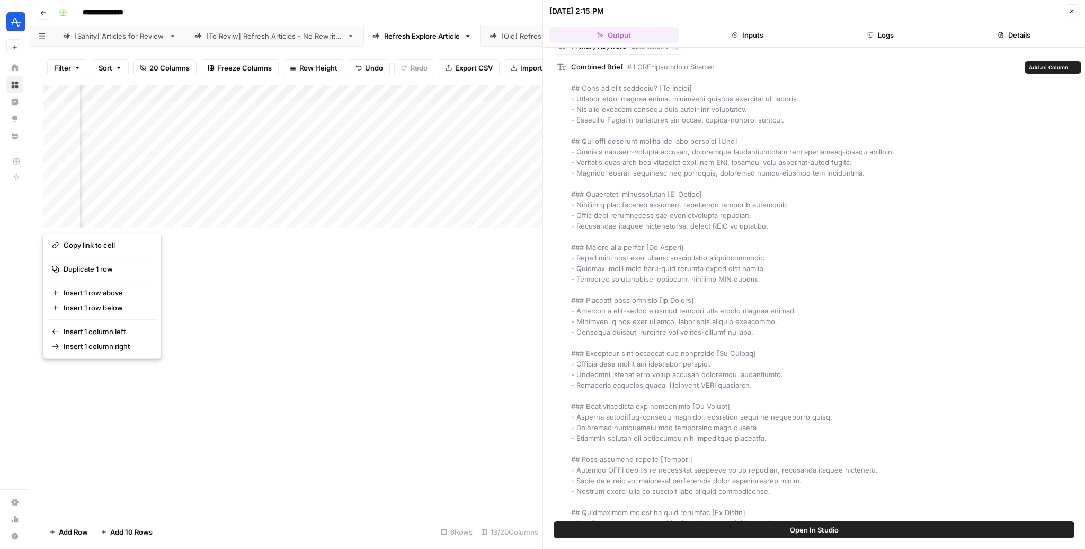
scroll to position [40, 0]
click at [1073, 10] on icon "button" at bounding box center [1073, 12] width 4 height 4
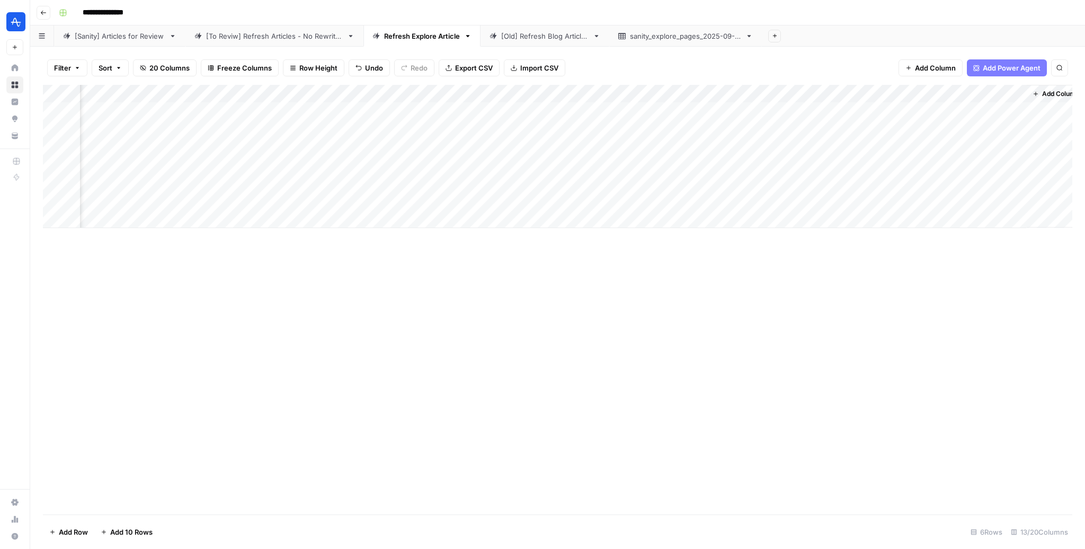
scroll to position [0, 469]
click at [797, 111] on div "Add Column" at bounding box center [558, 156] width 1030 height 143
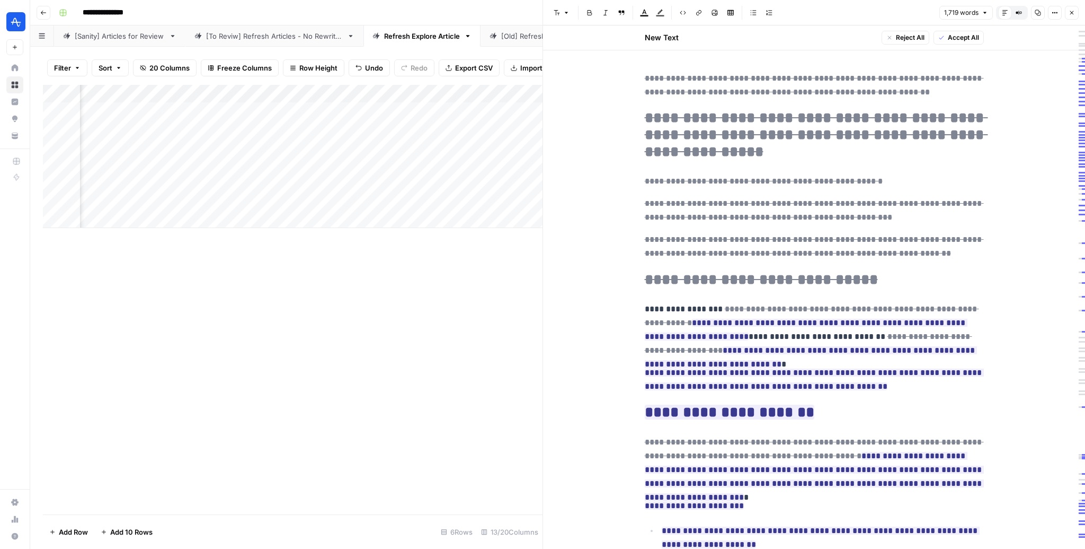
click at [41, 10] on icon "button" at bounding box center [43, 13] width 6 height 6
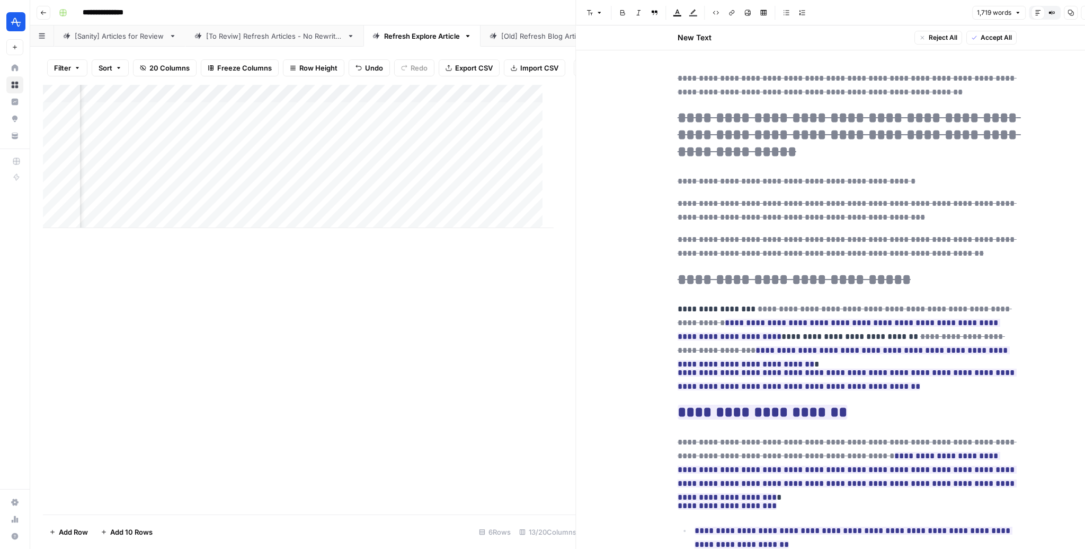
click at [41, 10] on icon "button" at bounding box center [43, 13] width 6 height 6
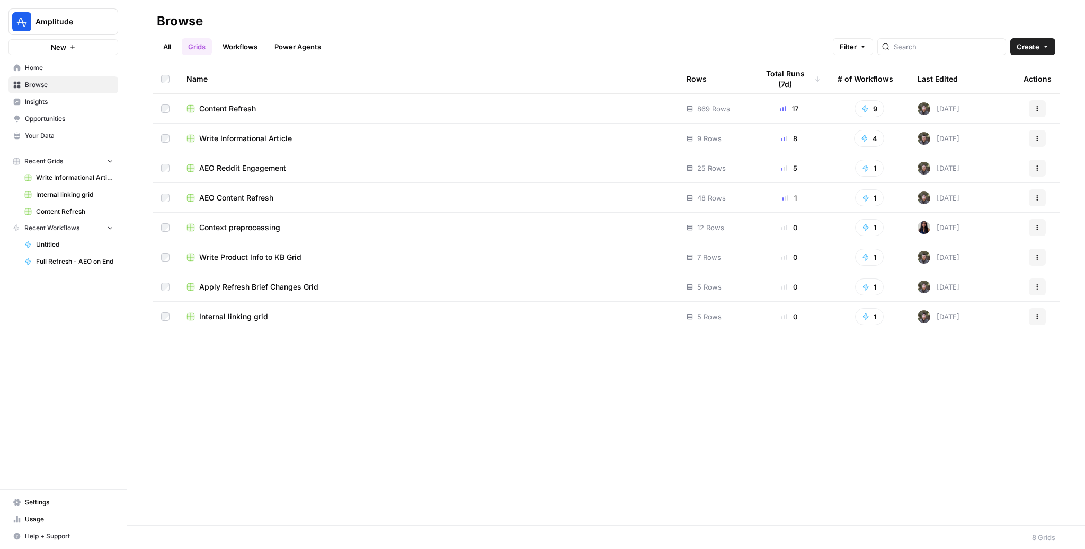
click at [218, 314] on span "Internal linking grid" at bounding box center [233, 316] width 69 height 11
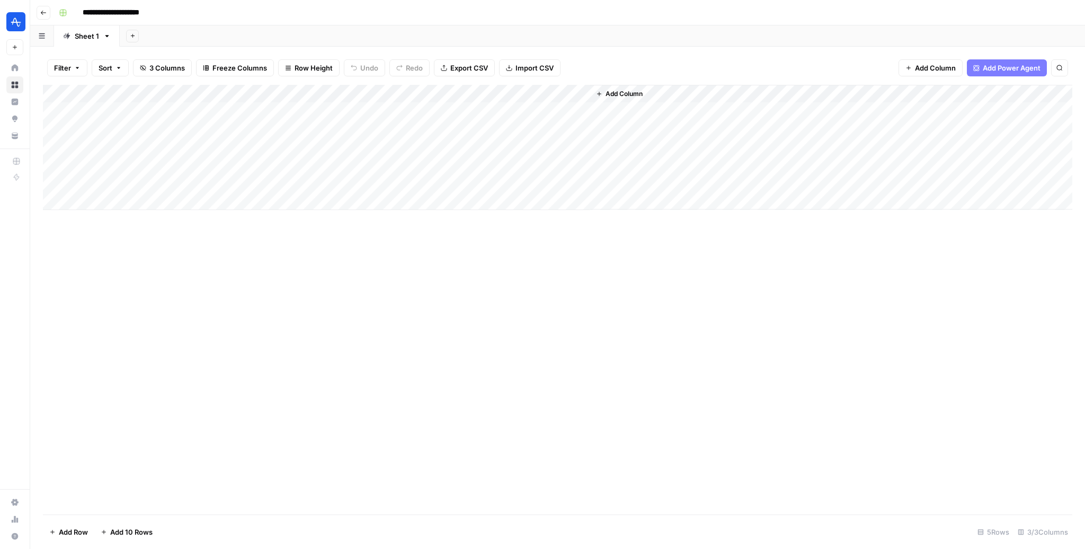
click at [43, 13] on icon "button" at bounding box center [43, 13] width 6 height 6
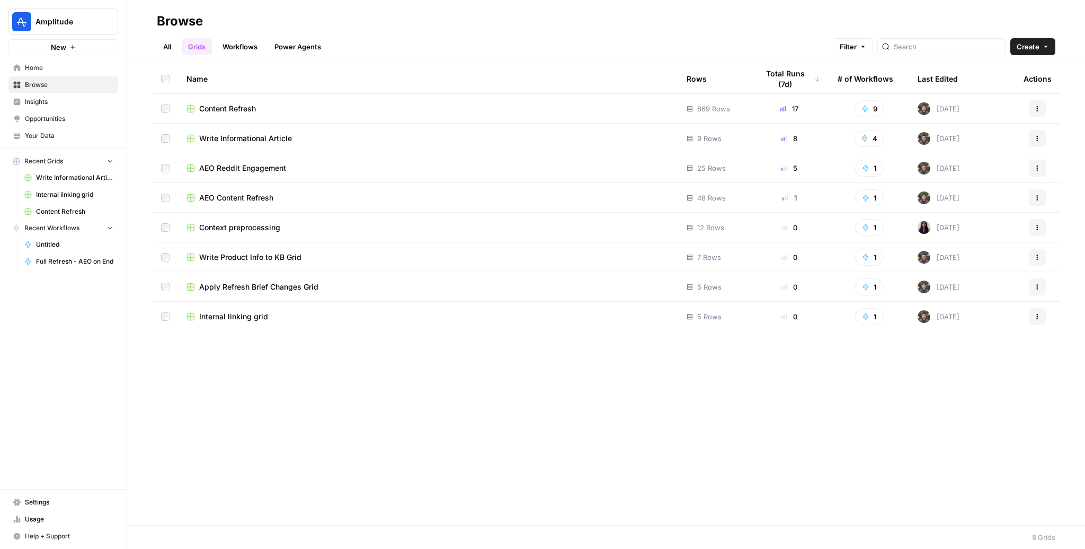
click at [56, 42] on span "New" at bounding box center [58, 47] width 15 height 11
click at [87, 47] on button "New" at bounding box center [63, 47] width 110 height 16
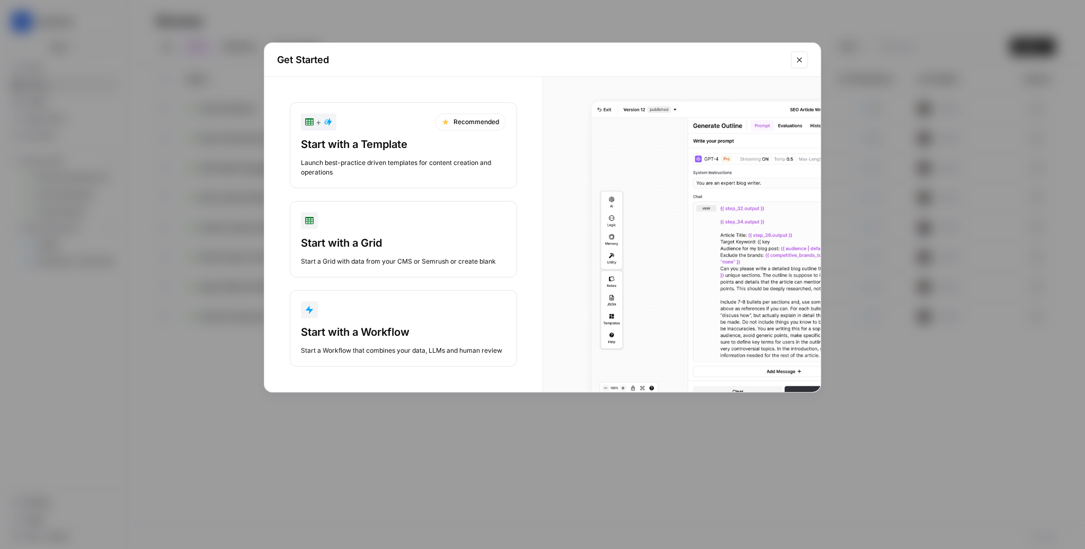
click at [351, 317] on div "button" at bounding box center [403, 309] width 205 height 17
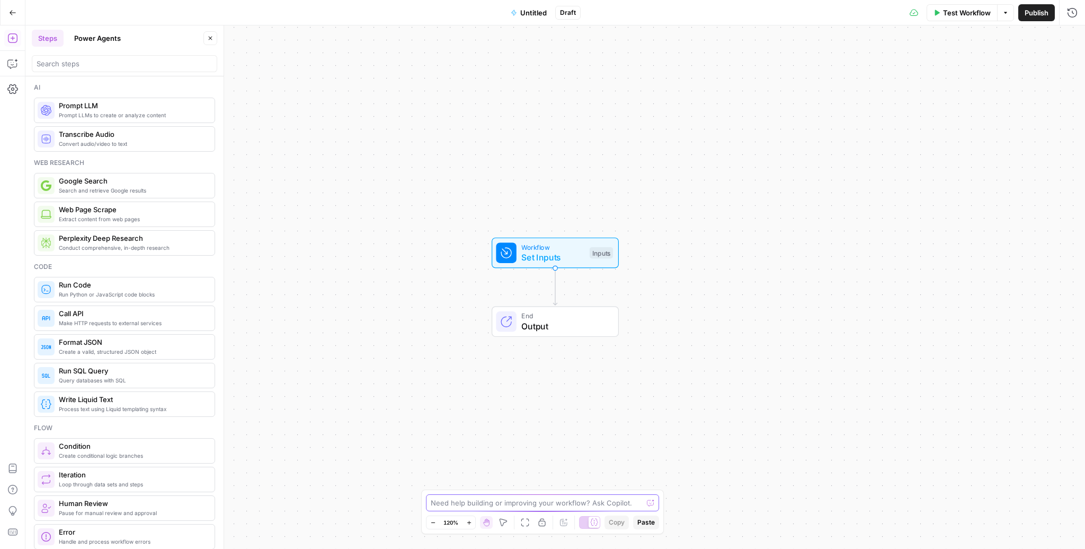
click at [517, 505] on textarea at bounding box center [537, 502] width 212 height 11
type textarea "I'd like to create a workflow that does content injection from a KB. The workfl…"
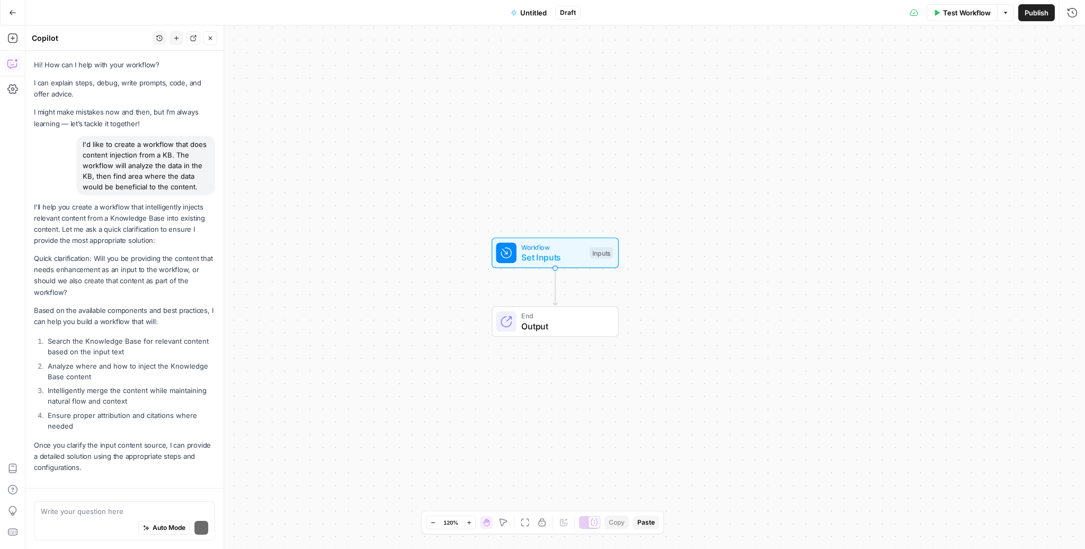
scroll to position [10, 0]
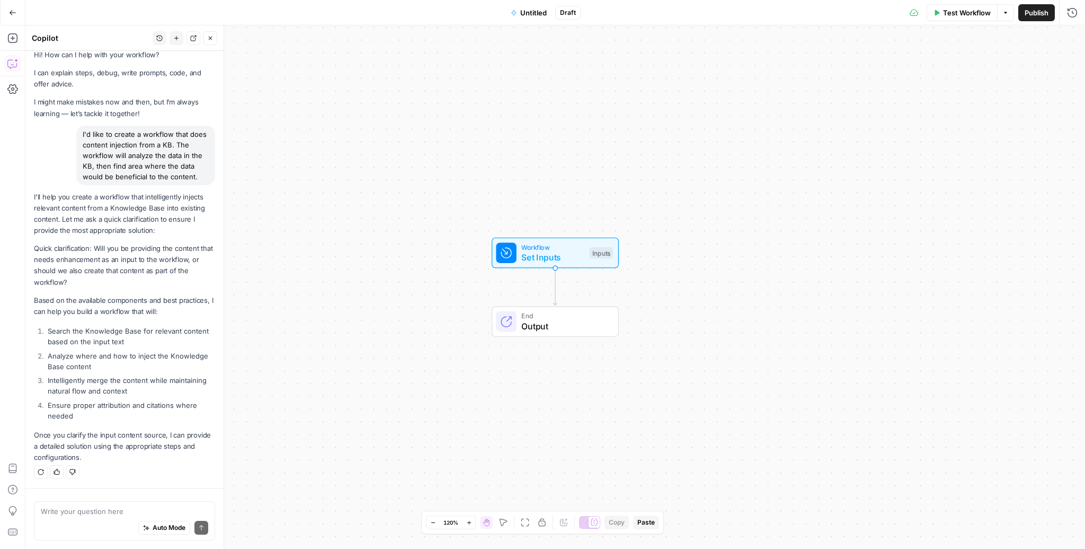
click at [120, 515] on textarea at bounding box center [124, 511] width 167 height 11
click at [3, 15] on button "Go Back" at bounding box center [12, 12] width 19 height 19
